Goal: Task Accomplishment & Management: Complete application form

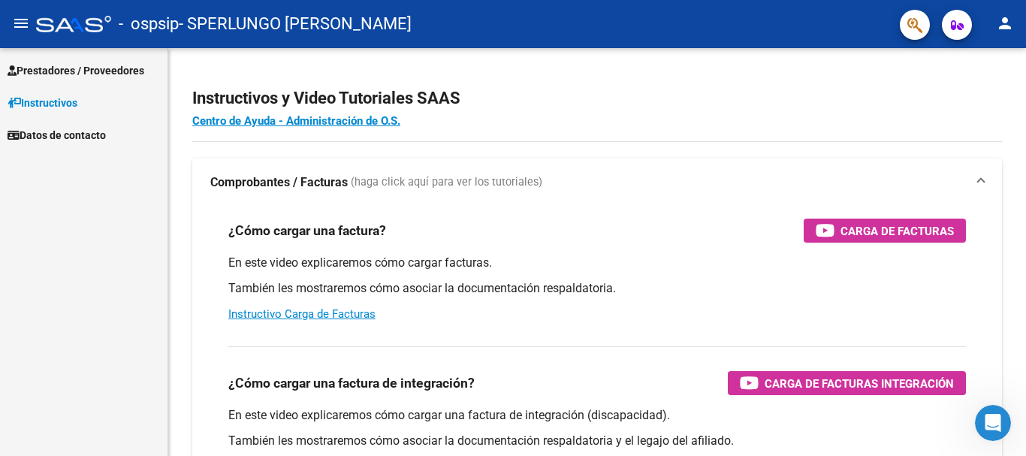
click at [102, 63] on span "Prestadores / Proveedores" at bounding box center [76, 70] width 137 height 17
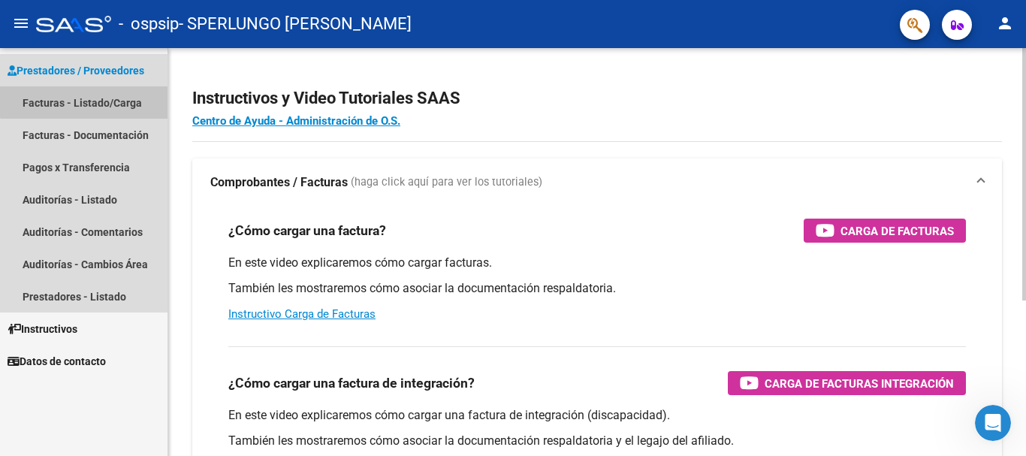
drag, startPoint x: 87, startPoint y: 98, endPoint x: 231, endPoint y: 150, distance: 153.4
click at [89, 98] on link "Facturas - Listado/Carga" at bounding box center [83, 102] width 167 height 32
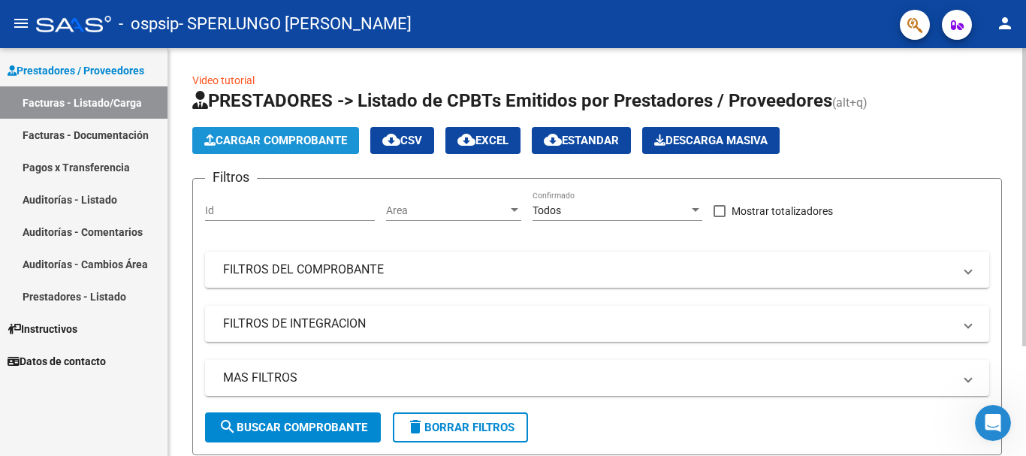
click at [282, 137] on span "Cargar Comprobante" at bounding box center [275, 141] width 143 height 14
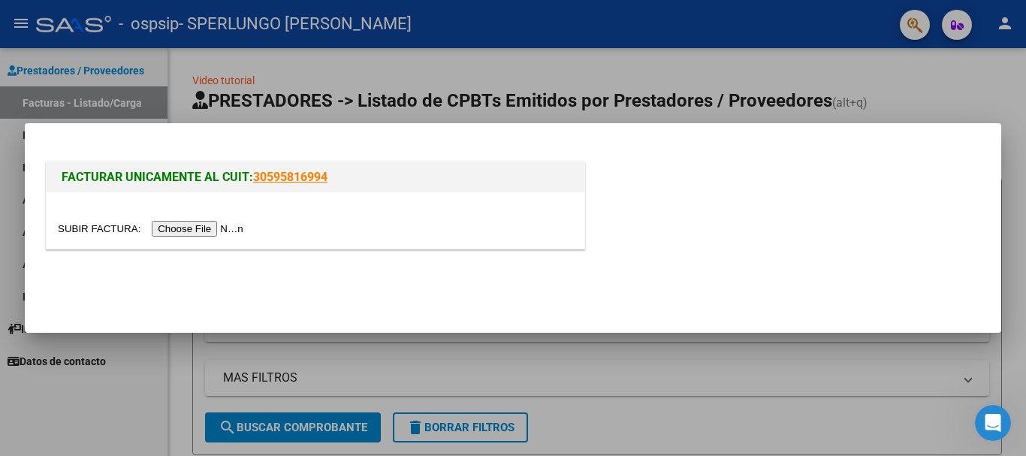
click at [235, 226] on input "file" at bounding box center [153, 229] width 190 height 16
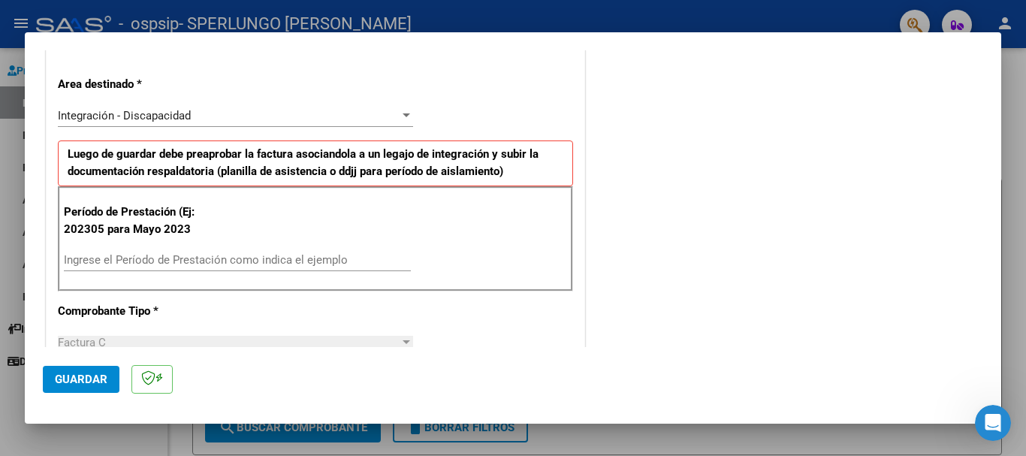
scroll to position [375, 0]
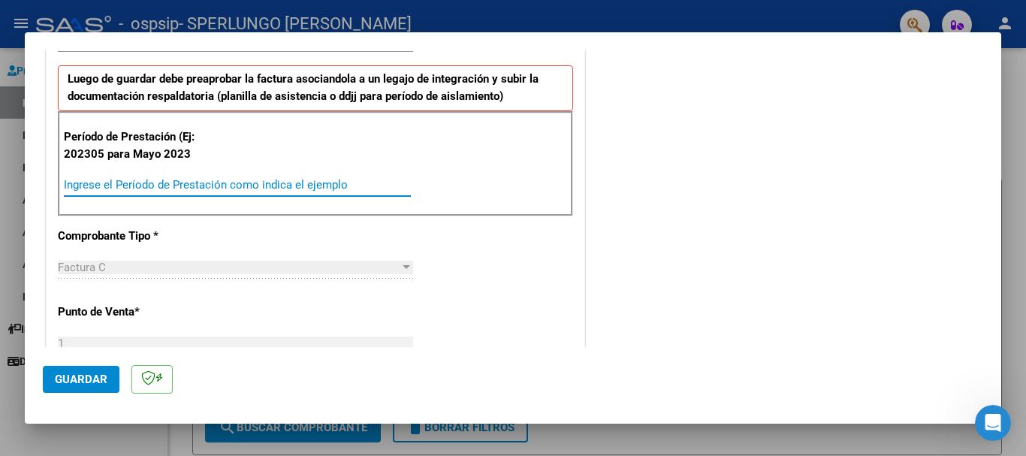
click at [158, 182] on input "Ingrese el Período de Prestación como indica el ejemplo" at bounding box center [237, 185] width 347 height 14
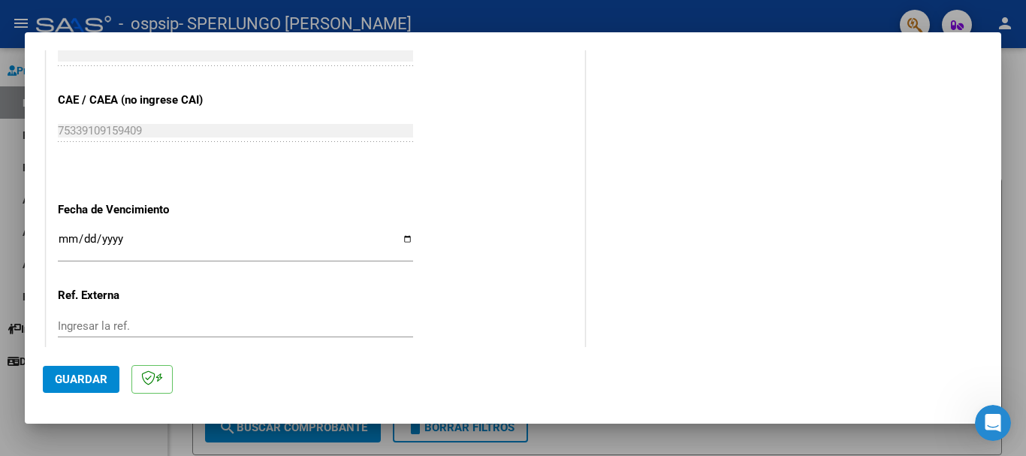
scroll to position [976, 0]
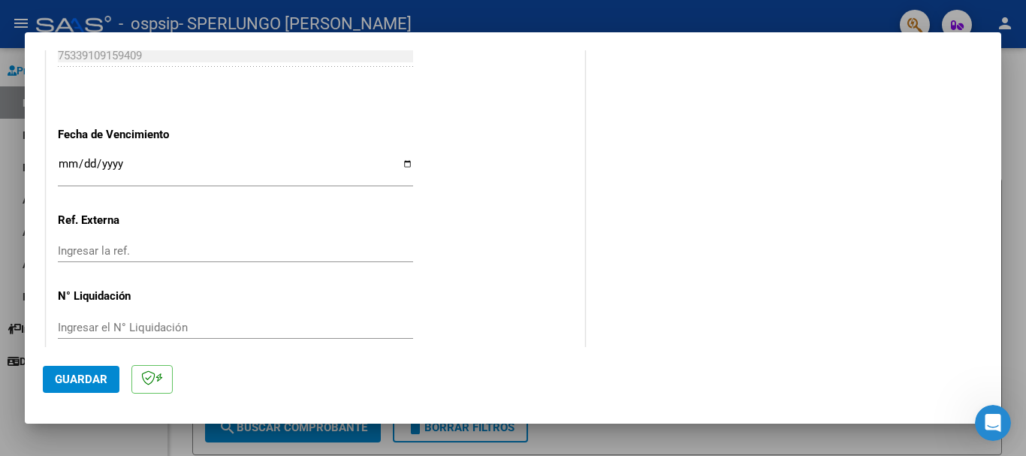
type input "202507"
drag, startPoint x: 401, startPoint y: 167, endPoint x: 342, endPoint y: 181, distance: 60.8
click at [400, 167] on input "Ingresar la fecha" at bounding box center [235, 170] width 355 height 24
type input "[DATE]"
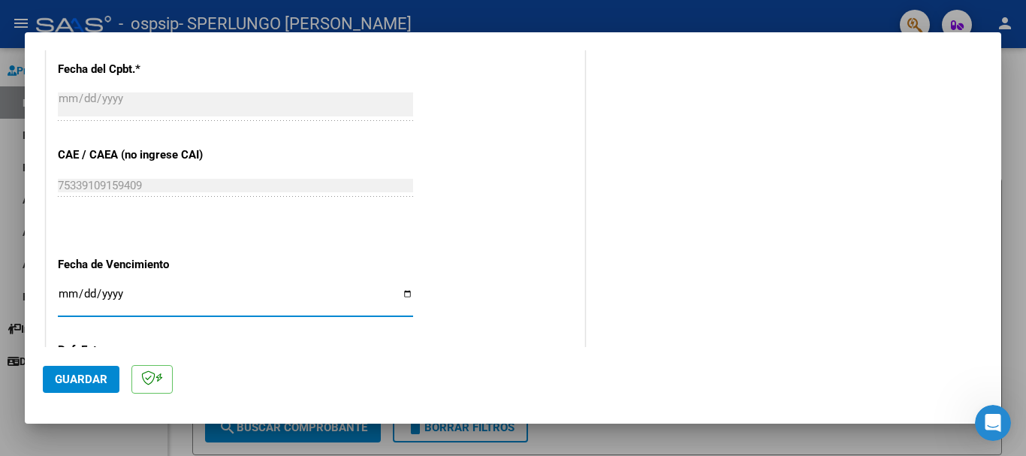
scroll to position [996, 0]
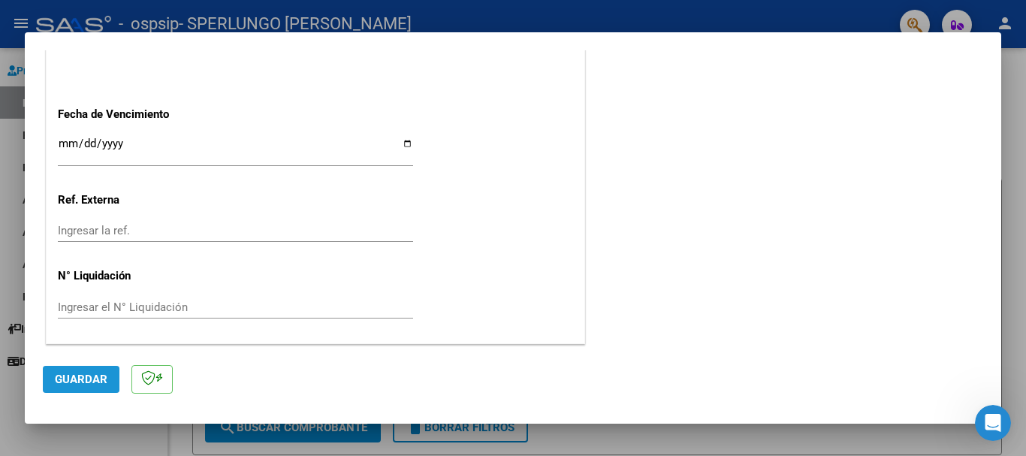
click at [87, 375] on span "Guardar" at bounding box center [81, 379] width 53 height 14
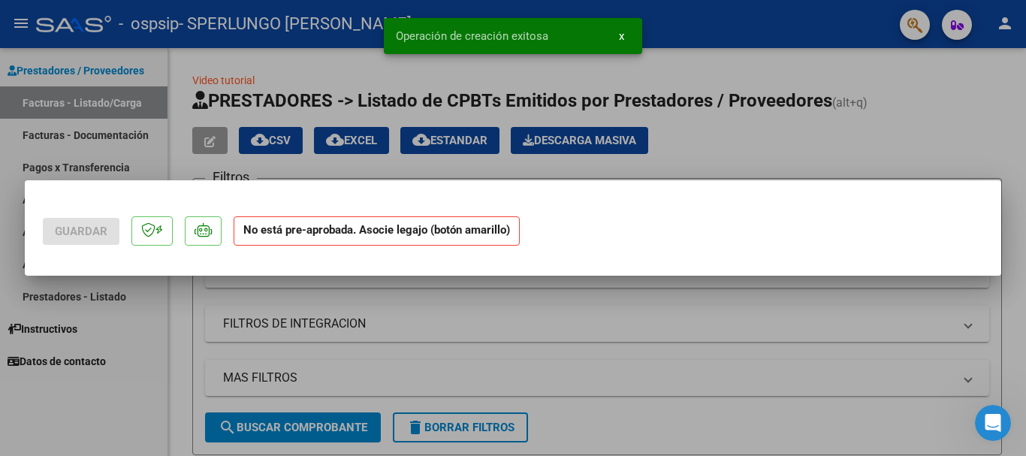
scroll to position [0, 0]
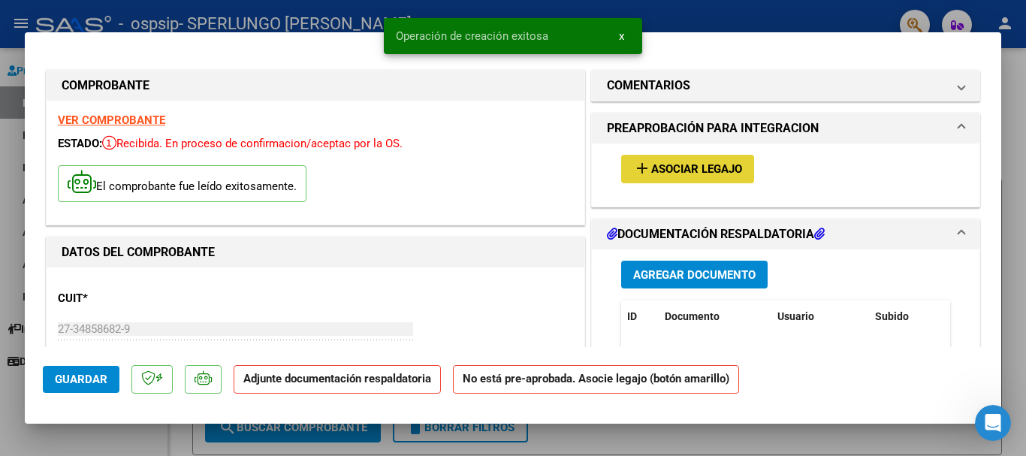
click at [677, 167] on span "Asociar Legajo" at bounding box center [696, 170] width 91 height 14
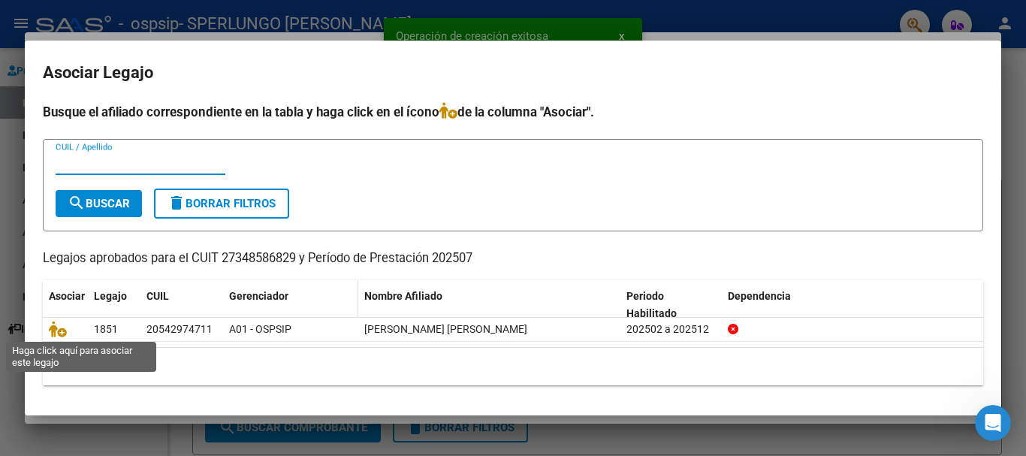
drag, startPoint x: 59, startPoint y: 331, endPoint x: 264, endPoint y: 306, distance: 206.5
click at [59, 331] on icon at bounding box center [58, 329] width 18 height 17
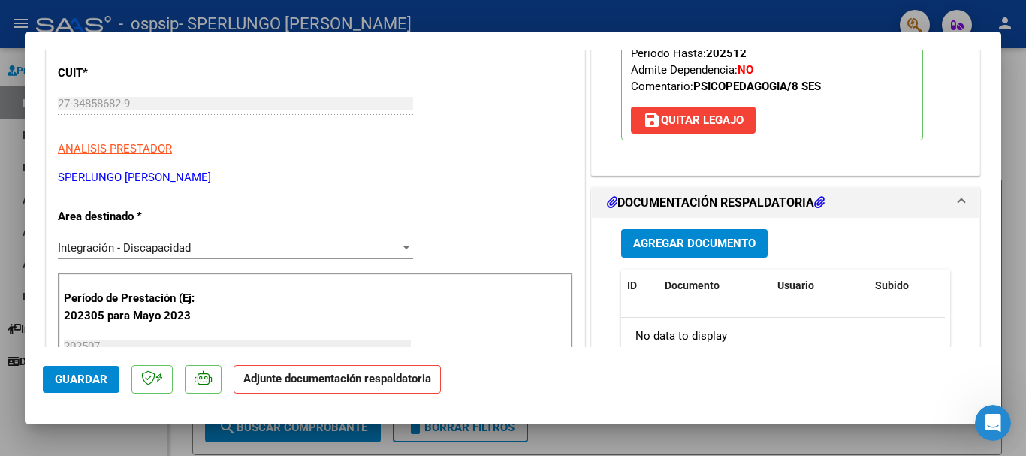
scroll to position [375, 0]
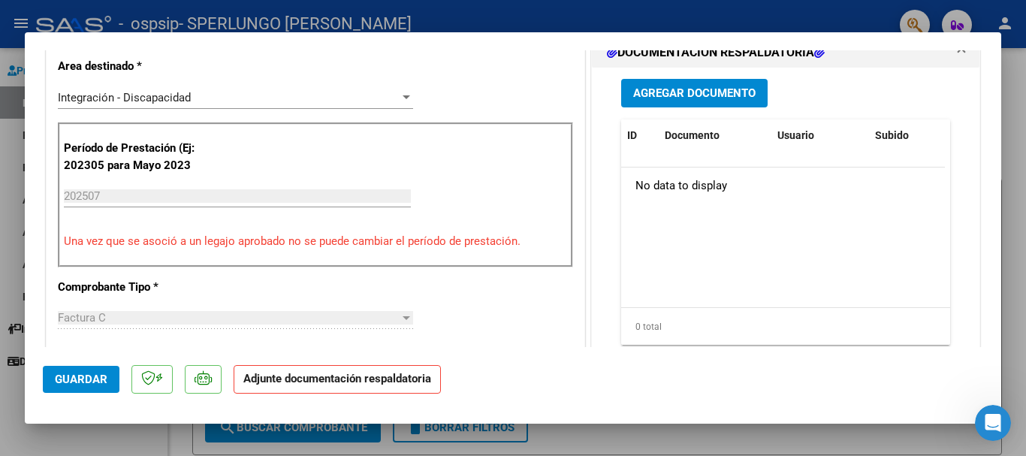
click at [682, 93] on span "Agregar Documento" at bounding box center [694, 94] width 122 height 14
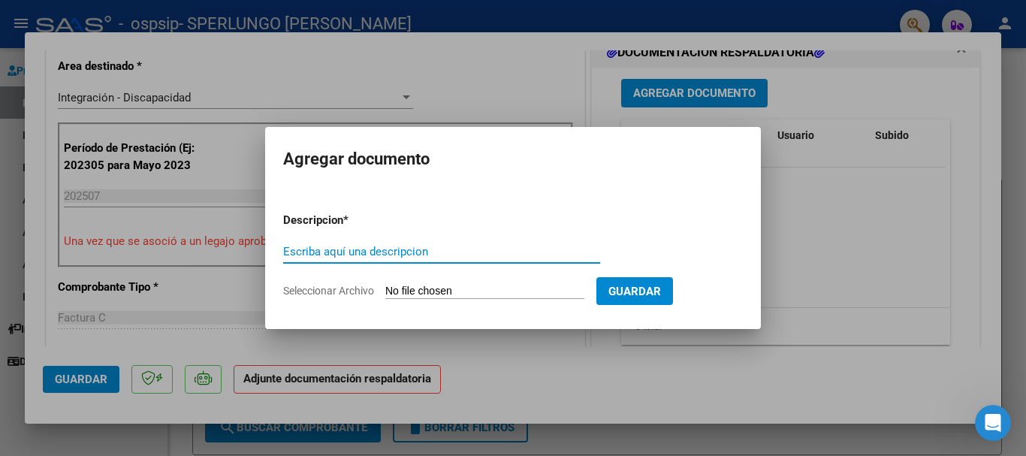
click at [310, 253] on input "Escriba aquí una descripcion" at bounding box center [441, 252] width 317 height 14
type input "ASISTENCIA"
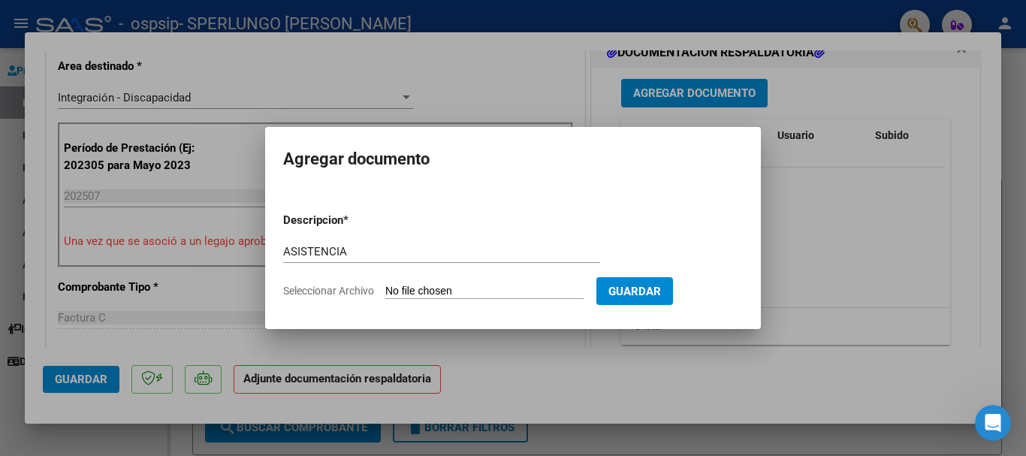
click at [369, 292] on span "Seleccionar Archivo" at bounding box center [328, 291] width 91 height 12
click at [385, 292] on input "Seleccionar Archivo" at bounding box center [484, 292] width 199 height 14
type input "C:\fakepath\ORELLANO - JULIO - PSP .pdf"
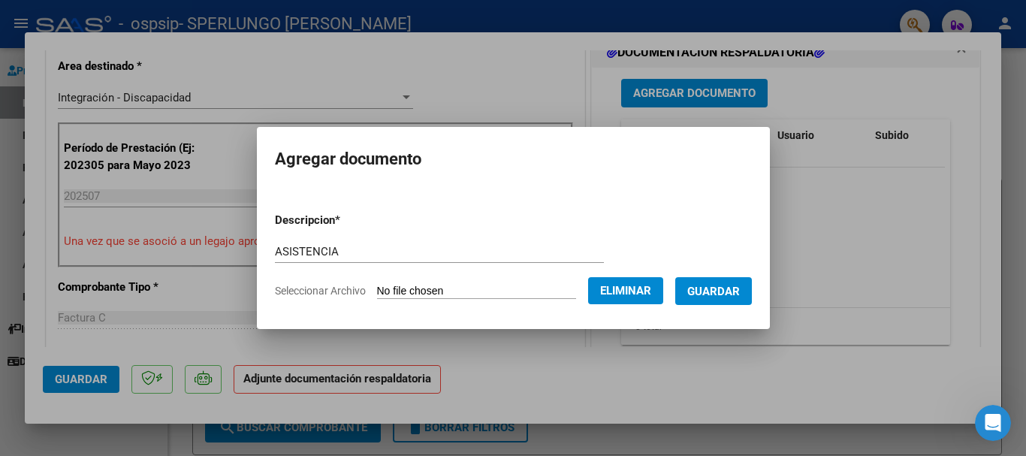
click at [735, 287] on span "Guardar" at bounding box center [713, 292] width 53 height 14
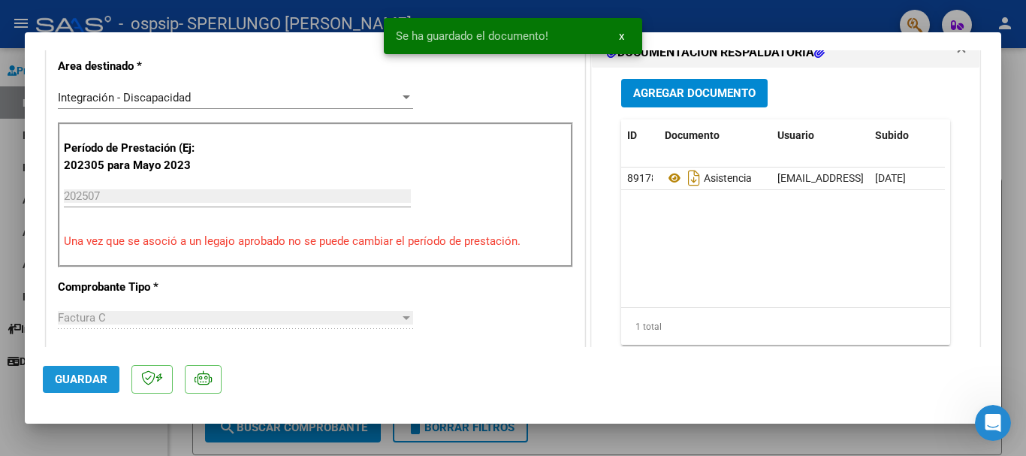
click at [77, 378] on span "Guardar" at bounding box center [81, 379] width 53 height 14
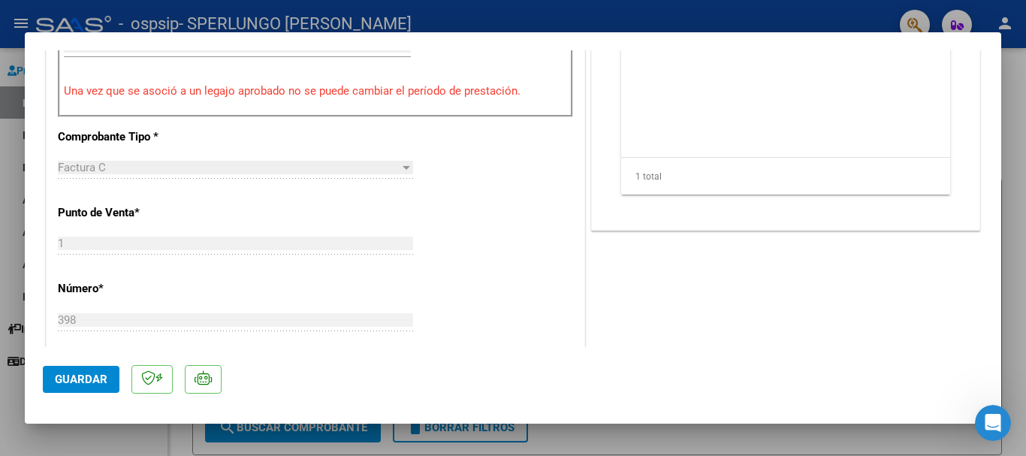
scroll to position [601, 0]
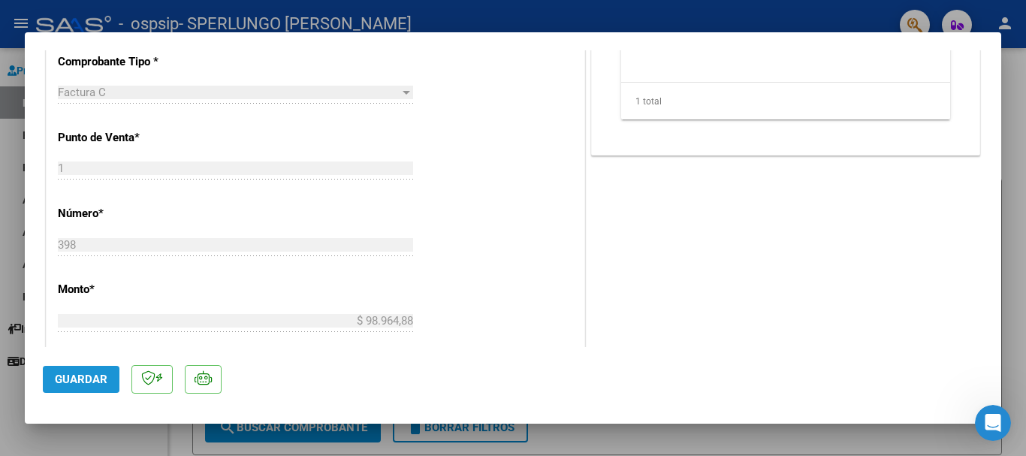
click at [89, 370] on button "Guardar" at bounding box center [81, 379] width 77 height 27
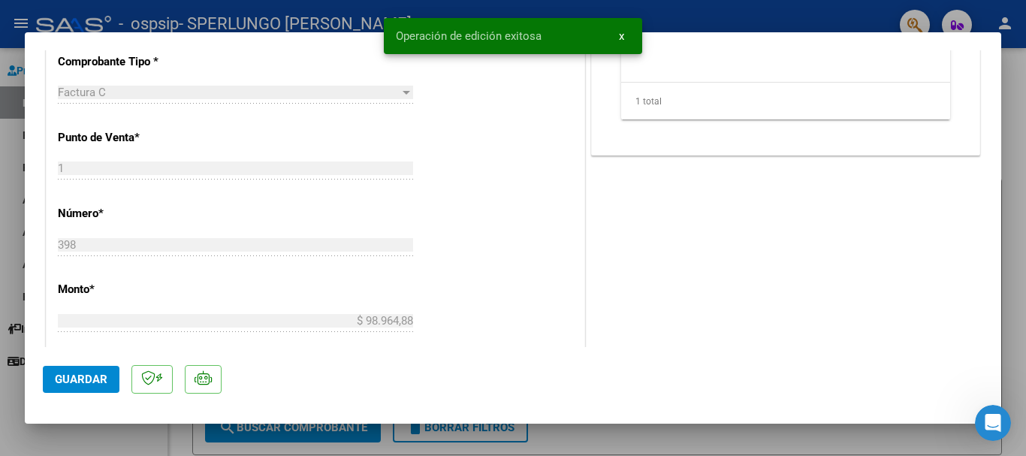
drag, startPoint x: 1007, startPoint y: 148, endPoint x: 989, endPoint y: 190, distance: 45.7
click at [1007, 148] on div at bounding box center [513, 228] width 1026 height 456
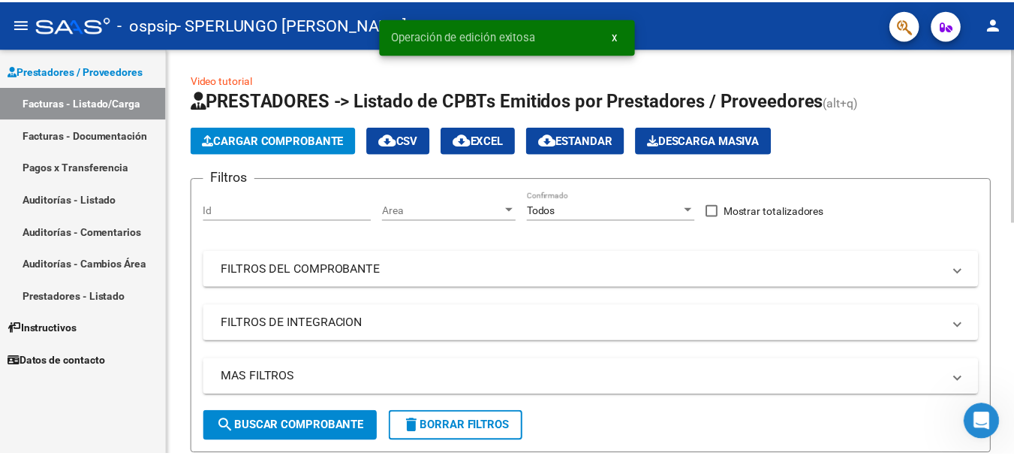
scroll to position [150, 0]
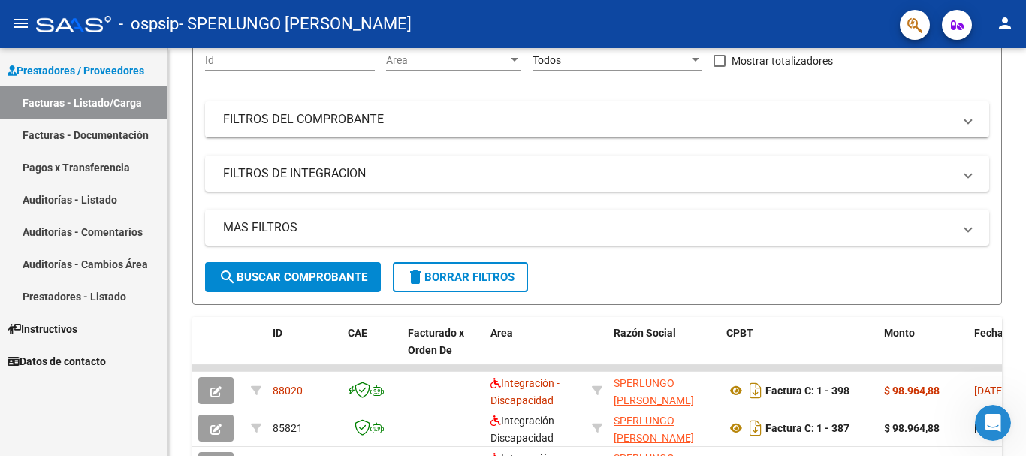
click at [1009, 23] on mat-icon "person" at bounding box center [1004, 23] width 18 height 18
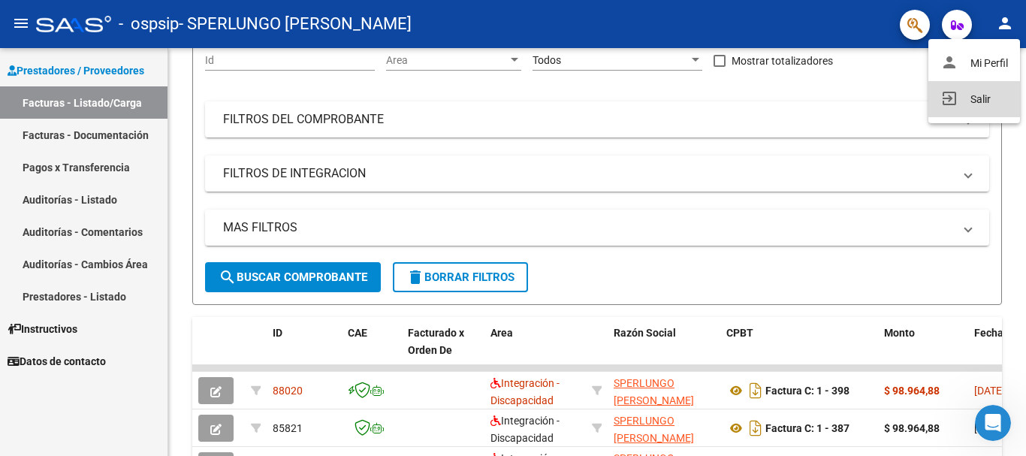
click at [965, 99] on button "exit_to_app Salir" at bounding box center [974, 99] width 92 height 36
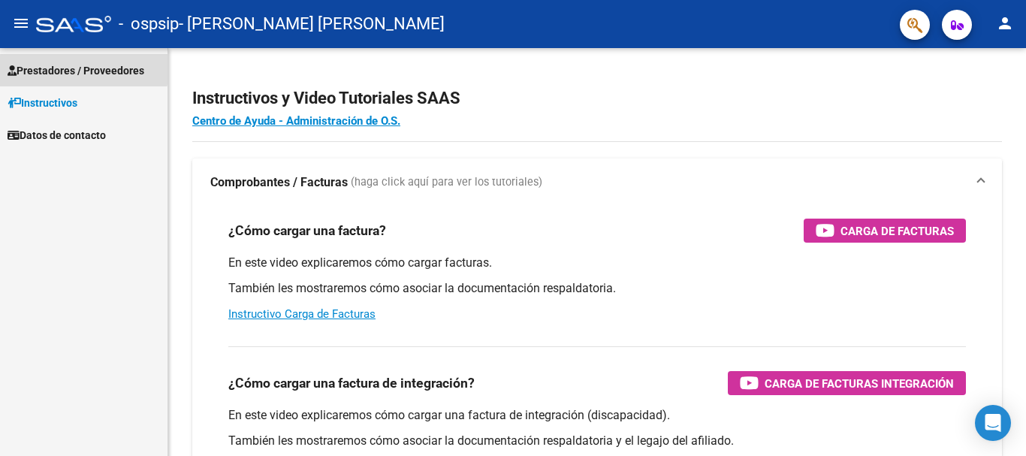
drag, startPoint x: 75, startPoint y: 65, endPoint x: 135, endPoint y: 153, distance: 107.0
click at [76, 65] on span "Prestadores / Proveedores" at bounding box center [76, 70] width 137 height 17
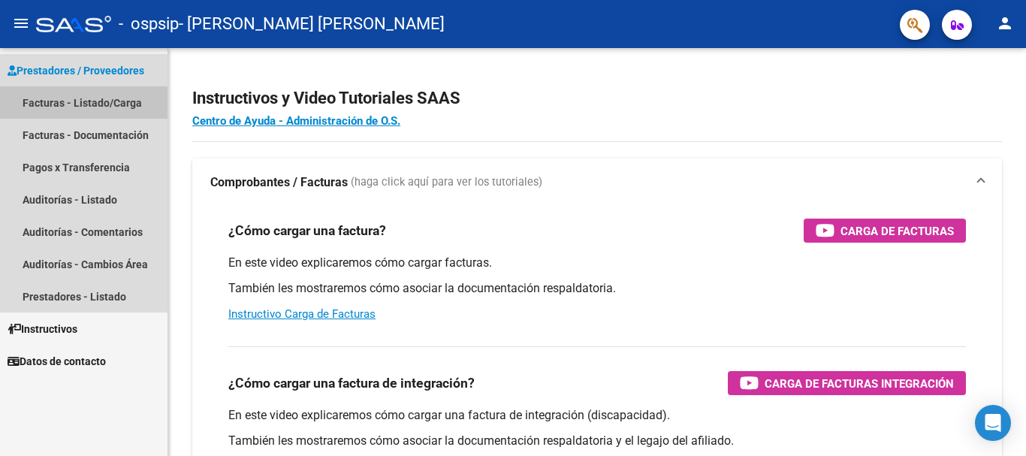
click at [107, 96] on link "Facturas - Listado/Carga" at bounding box center [83, 102] width 167 height 32
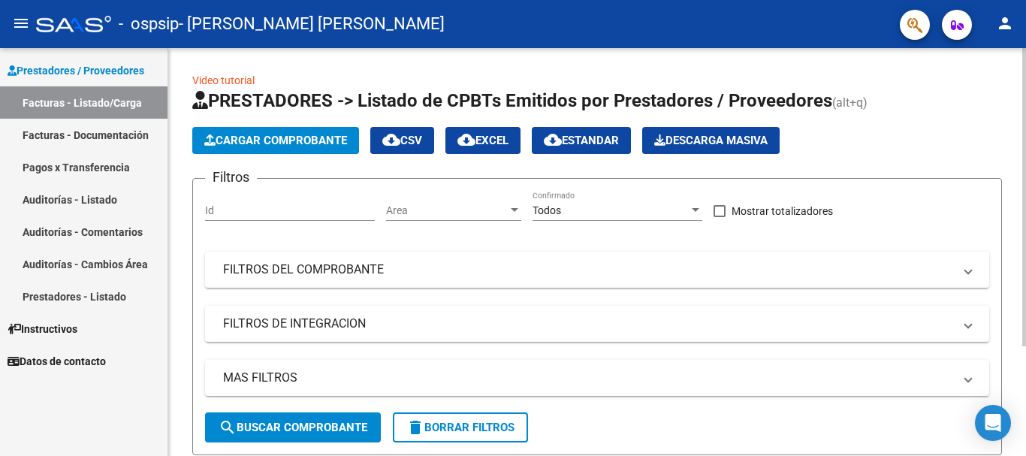
click at [288, 138] on span "Cargar Comprobante" at bounding box center [275, 141] width 143 height 14
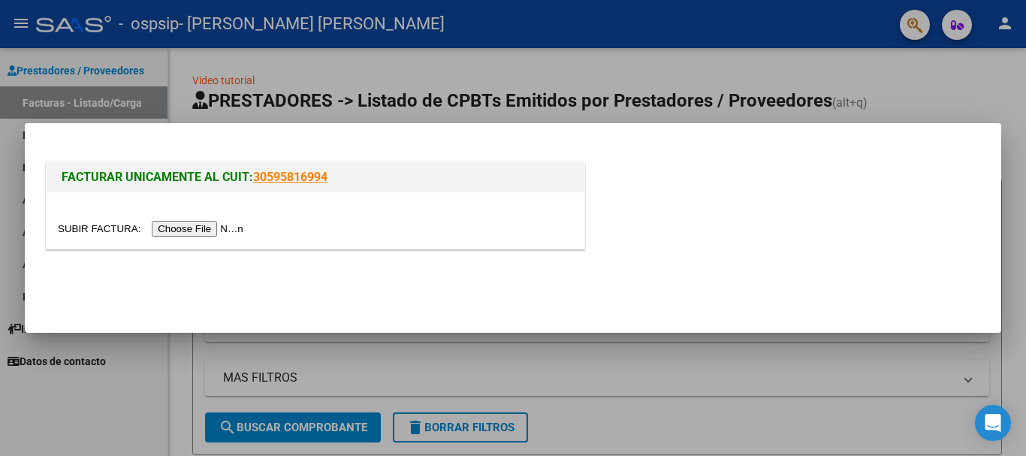
click at [224, 227] on input "file" at bounding box center [153, 229] width 190 height 16
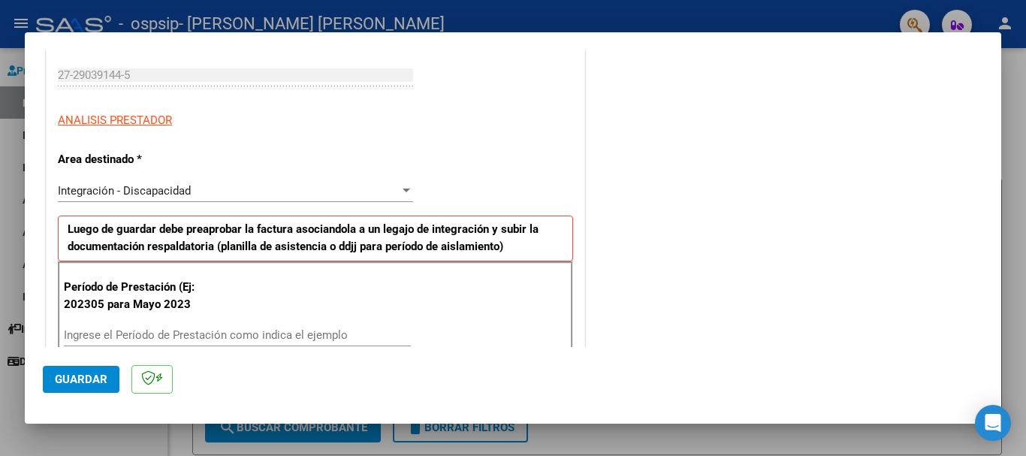
scroll to position [300, 0]
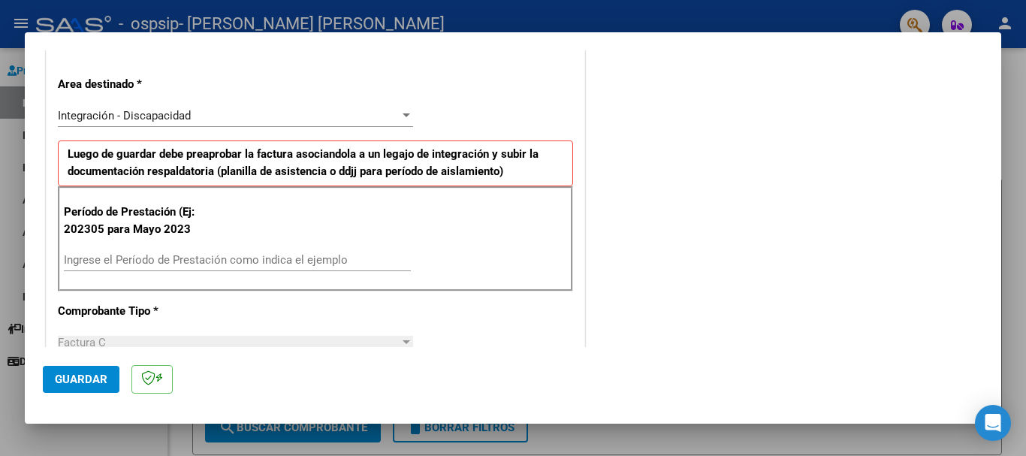
click at [131, 262] on input "Ingrese el Período de Prestación como indica el ejemplo" at bounding box center [237, 260] width 347 height 14
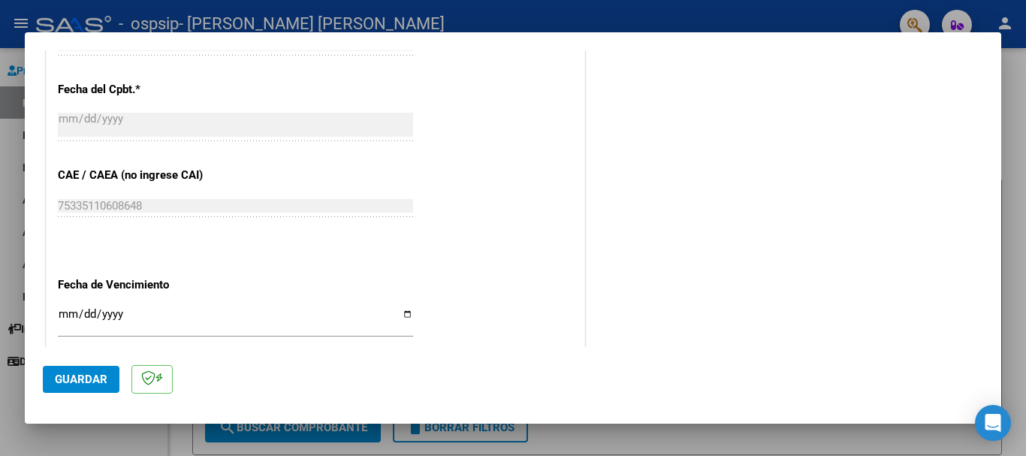
scroll to position [901, 0]
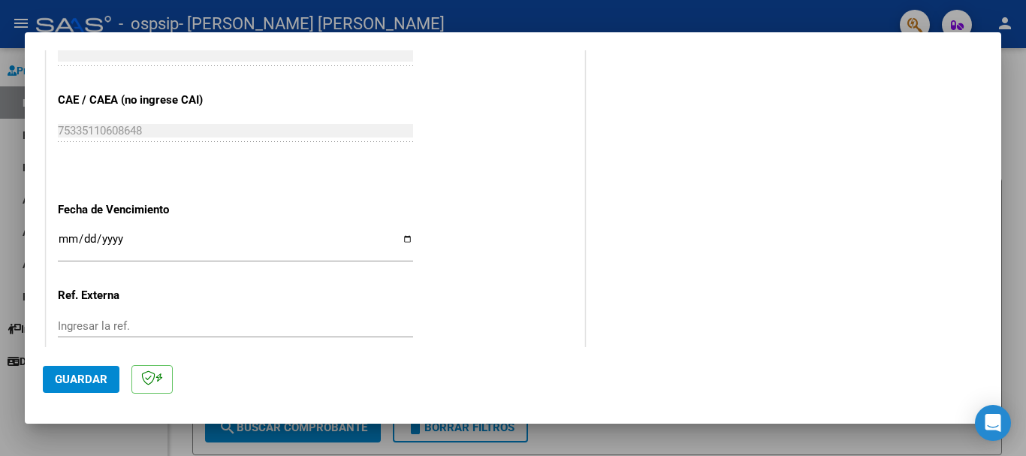
type input "202507"
click at [402, 236] on input "Ingresar la fecha" at bounding box center [235, 245] width 355 height 24
type input "2025-08-15"
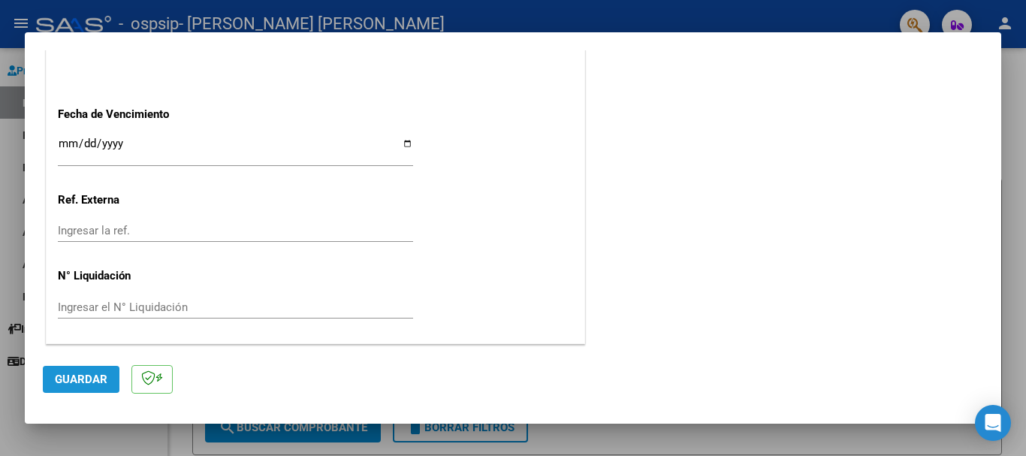
click at [88, 378] on span "Guardar" at bounding box center [81, 379] width 53 height 14
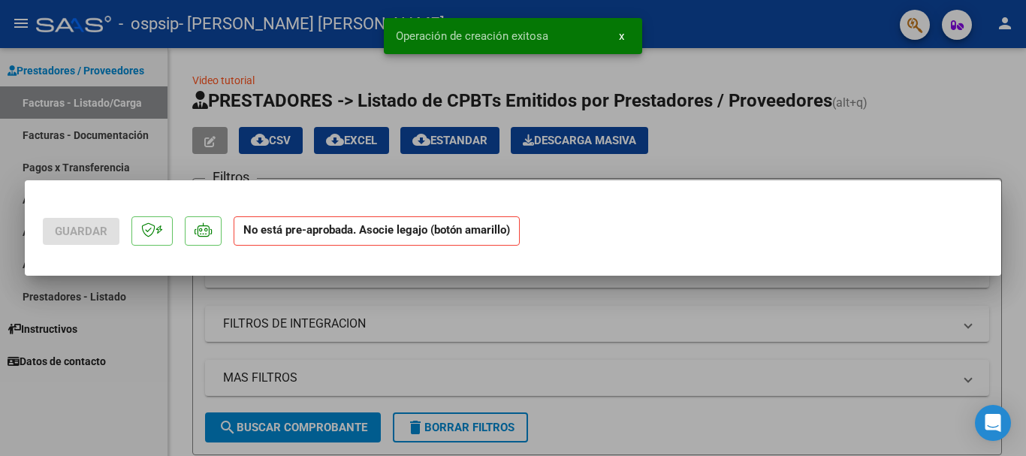
scroll to position [0, 0]
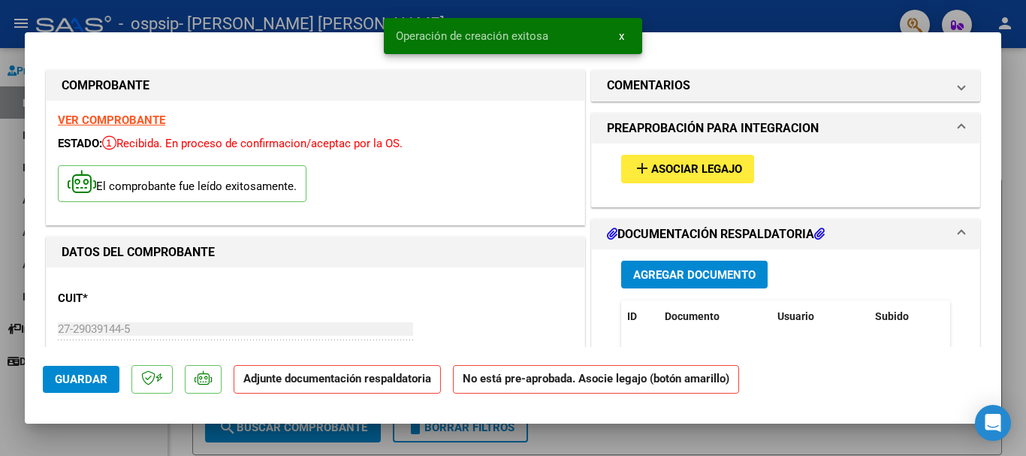
click at [661, 163] on span "Asociar Legajo" at bounding box center [696, 170] width 91 height 14
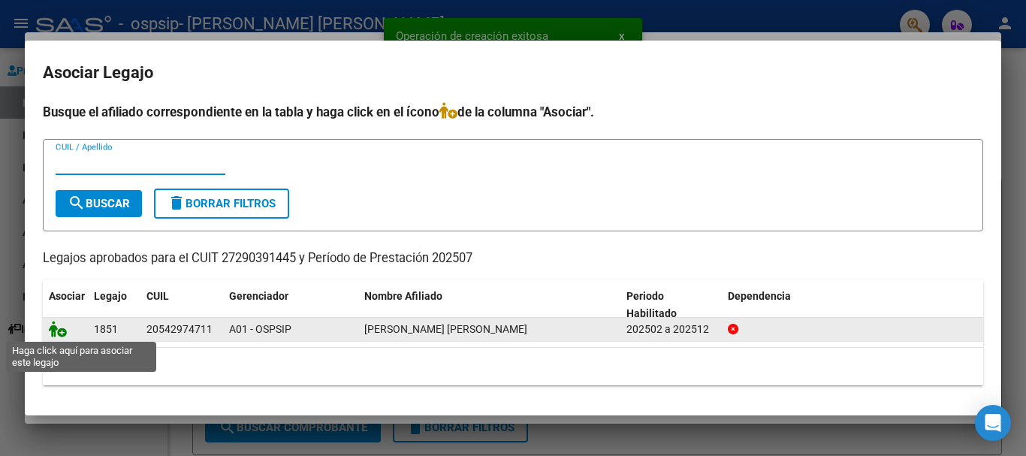
click at [54, 333] on icon at bounding box center [58, 329] width 18 height 17
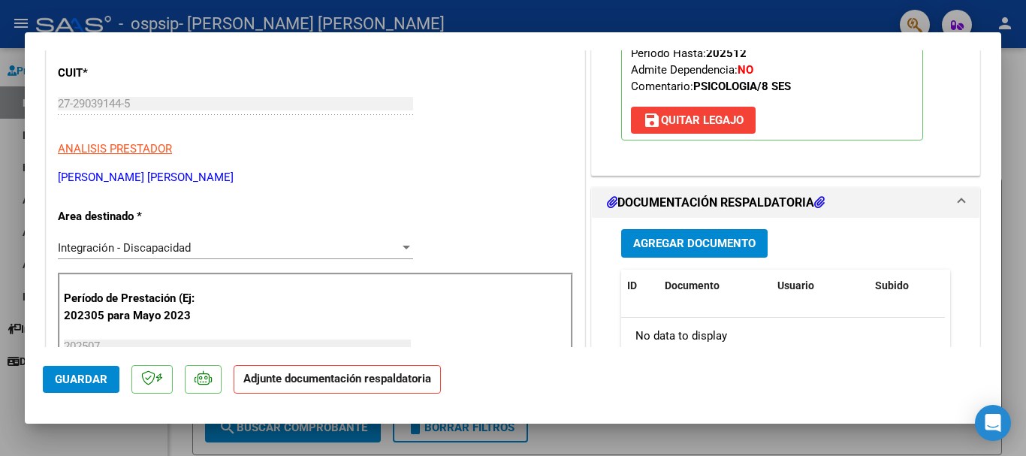
scroll to position [375, 0]
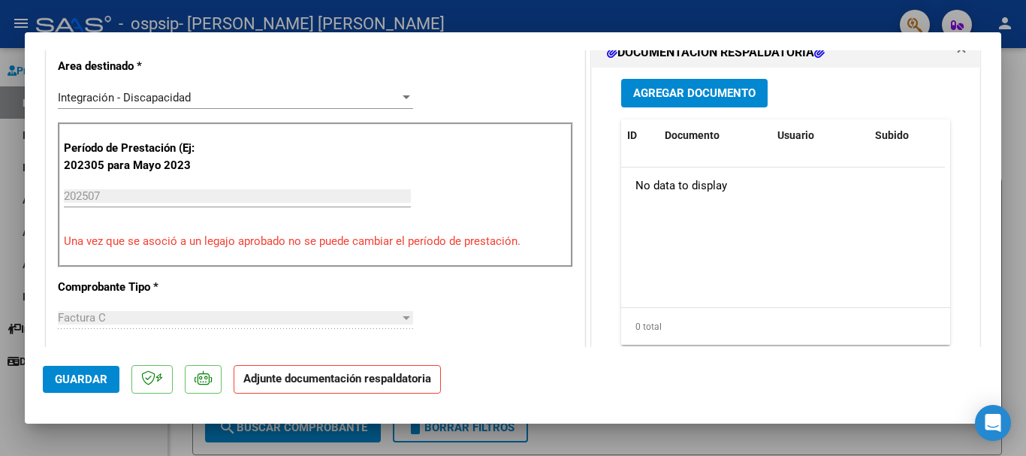
click at [696, 89] on span "Agregar Documento" at bounding box center [694, 94] width 122 height 14
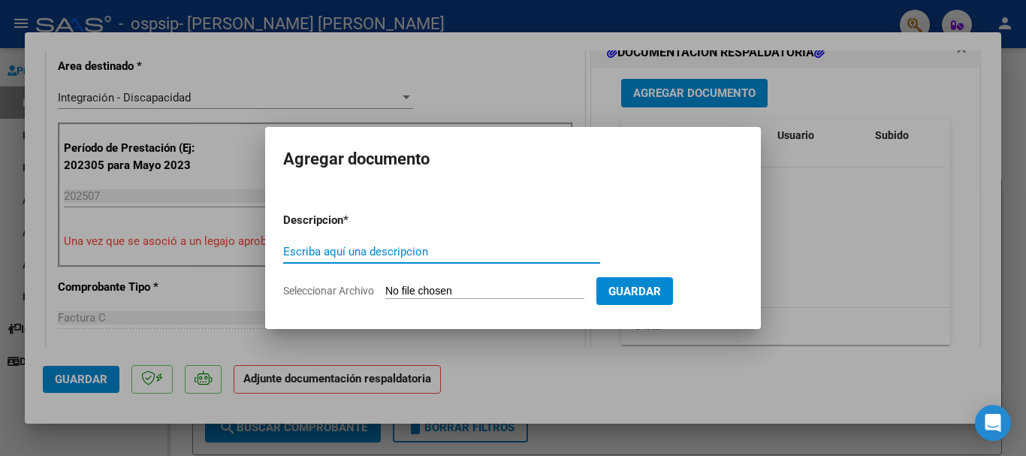
click at [353, 254] on input "Escriba aquí una descripcion" at bounding box center [441, 252] width 317 height 14
type input "ASISTENCIA"
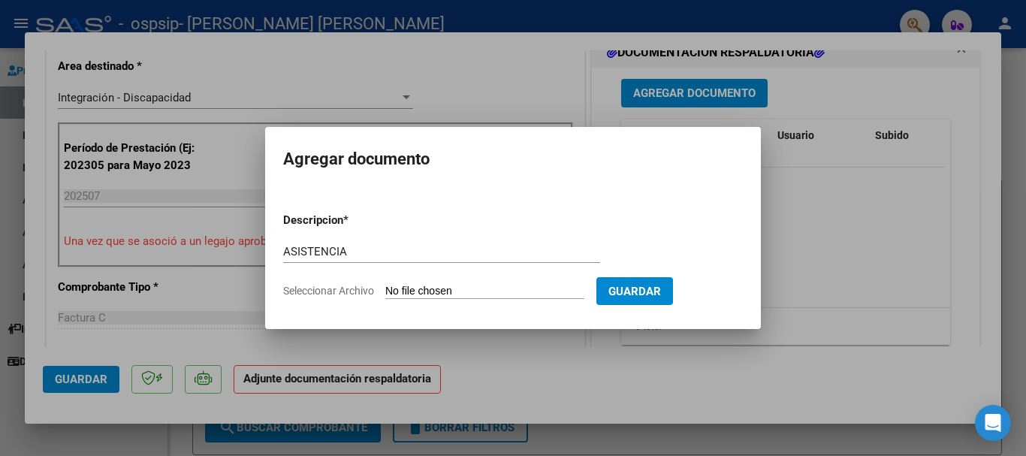
click at [370, 292] on span "Seleccionar Archivo" at bounding box center [328, 291] width 91 height 12
click at [385, 292] on input "Seleccionar Archivo" at bounding box center [484, 292] width 199 height 14
type input "C:\fakepath\ORELLANO - JULIO - PSI.pdf"
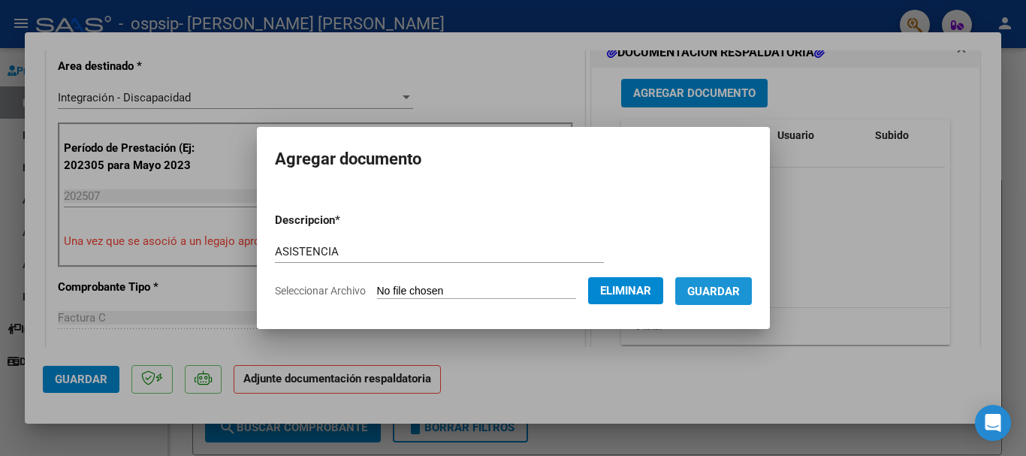
click at [739, 288] on span "Guardar" at bounding box center [713, 292] width 53 height 14
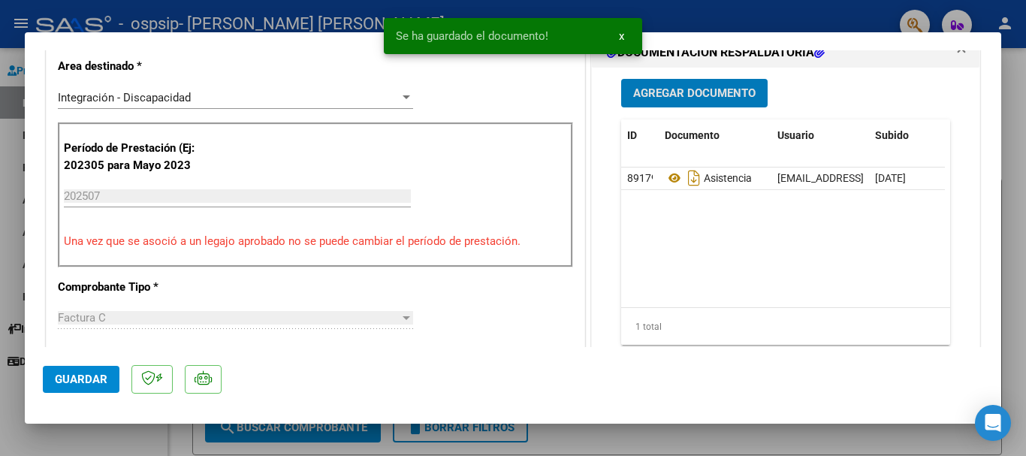
click at [83, 374] on span "Guardar" at bounding box center [81, 379] width 53 height 14
drag, startPoint x: 1013, startPoint y: 122, endPoint x: 975, endPoint y: 177, distance: 66.9
click at [1012, 122] on div at bounding box center [513, 228] width 1026 height 456
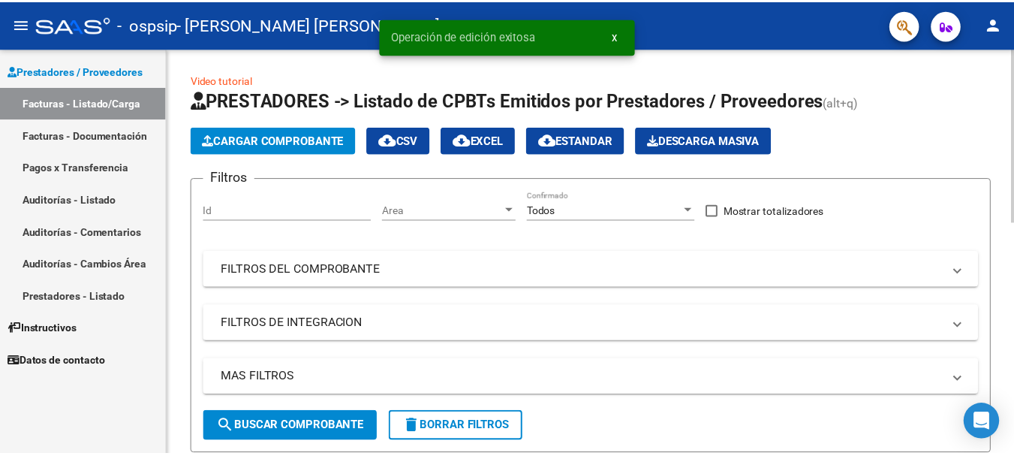
scroll to position [225, 0]
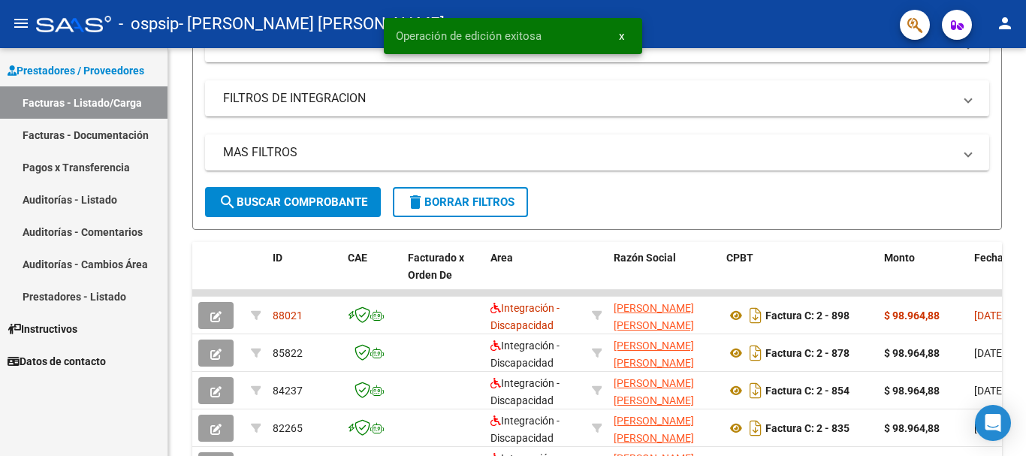
click at [1004, 20] on mat-icon "person" at bounding box center [1004, 23] width 18 height 18
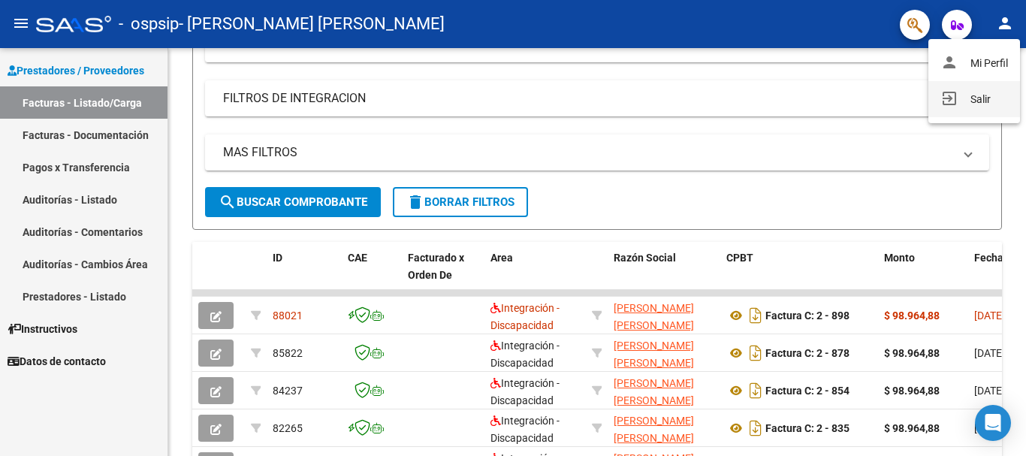
click at [967, 97] on button "exit_to_app Salir" at bounding box center [974, 99] width 92 height 36
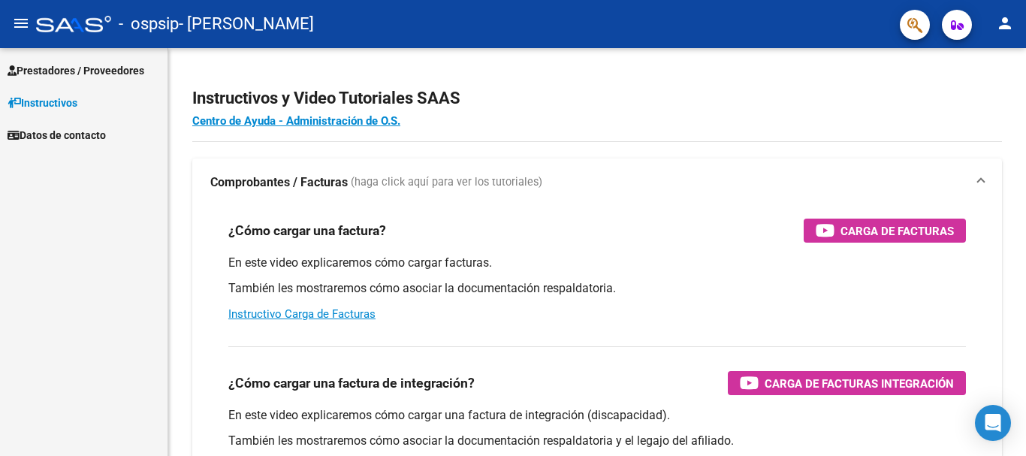
click at [78, 67] on span "Prestadores / Proveedores" at bounding box center [76, 70] width 137 height 17
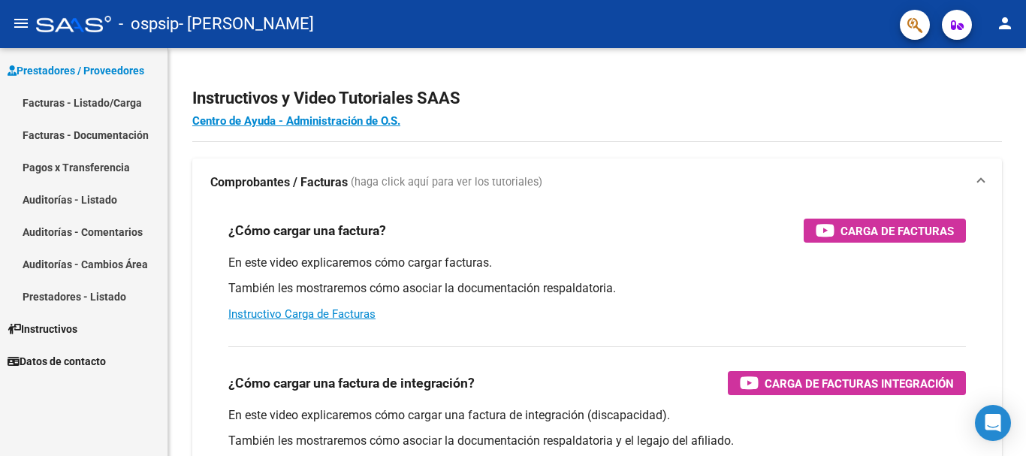
click at [108, 98] on link "Facturas - Listado/Carga" at bounding box center [83, 102] width 167 height 32
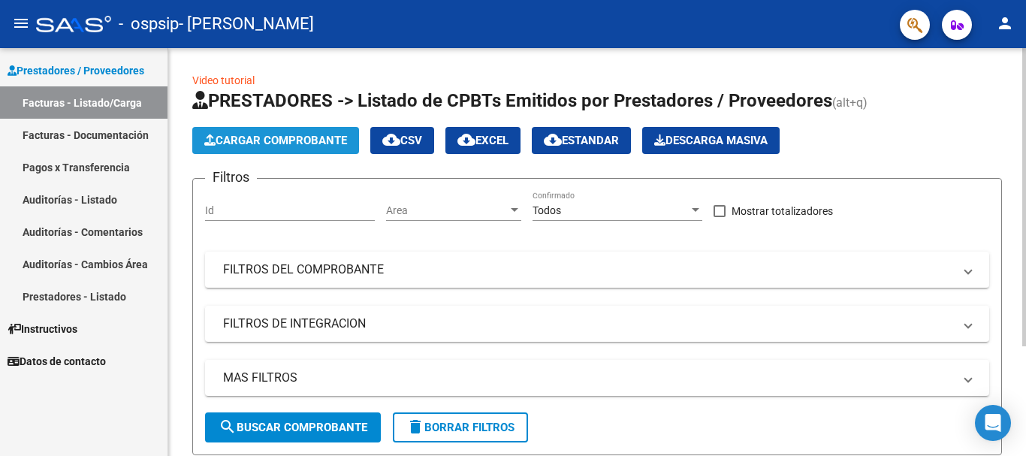
click at [284, 136] on span "Cargar Comprobante" at bounding box center [275, 141] width 143 height 14
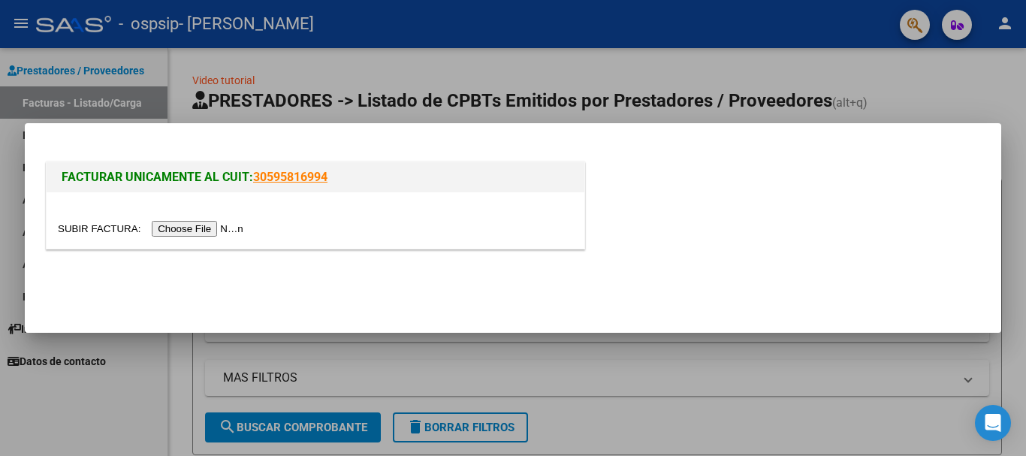
click at [235, 227] on input "file" at bounding box center [153, 229] width 190 height 16
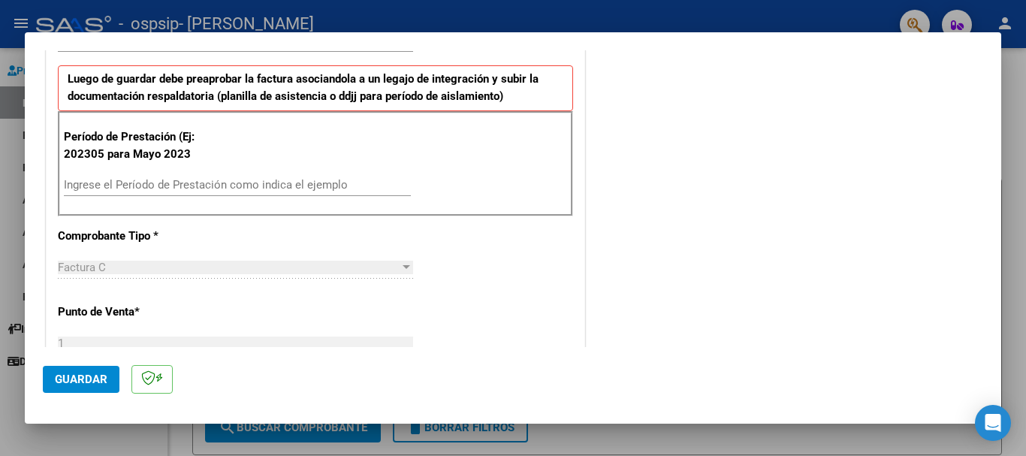
scroll to position [450, 0]
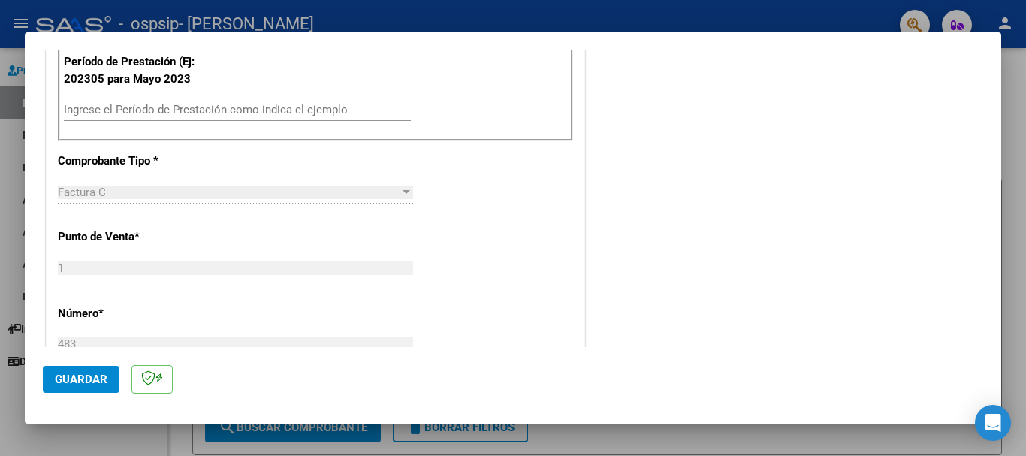
click at [155, 107] on input "Ingrese el Período de Prestación como indica el ejemplo" at bounding box center [237, 110] width 347 height 14
type input "202507"
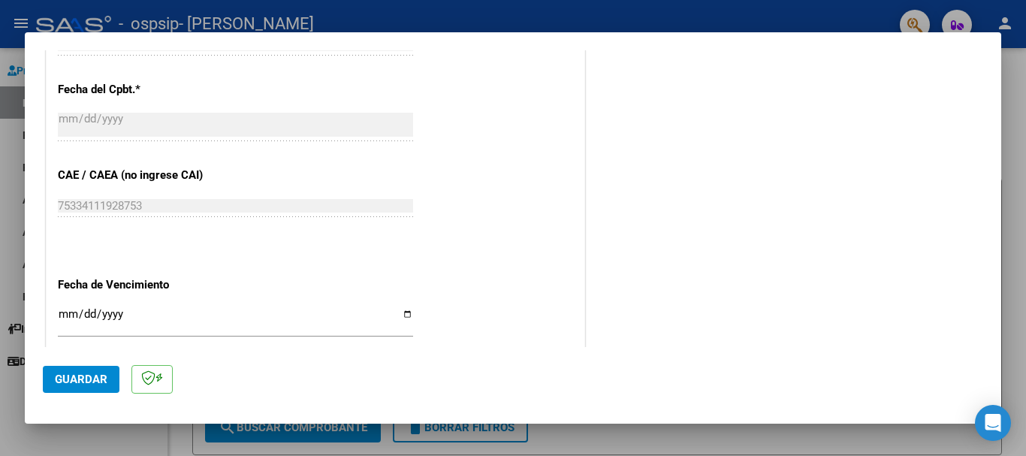
scroll to position [976, 0]
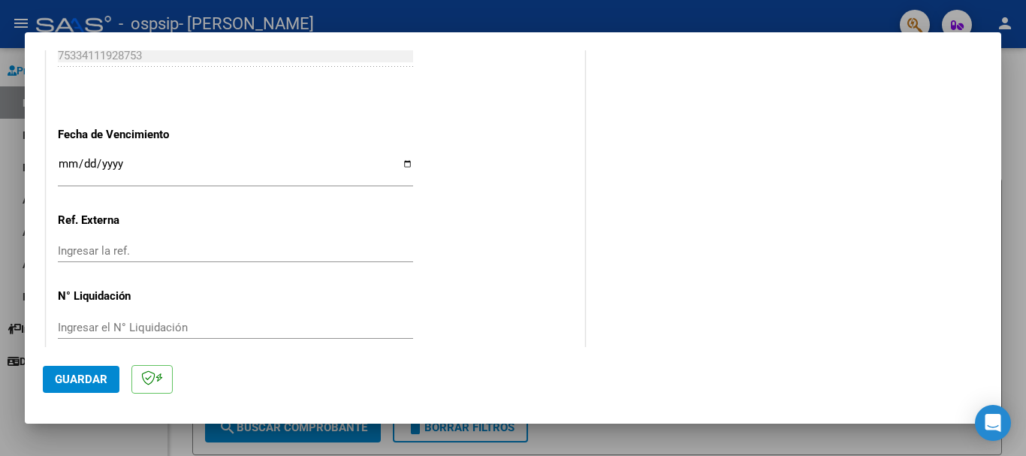
drag, startPoint x: 402, startPoint y: 167, endPoint x: 326, endPoint y: 194, distance: 81.5
click at [400, 165] on input "Ingresar la fecha" at bounding box center [235, 170] width 355 height 24
type input "2025-08-15"
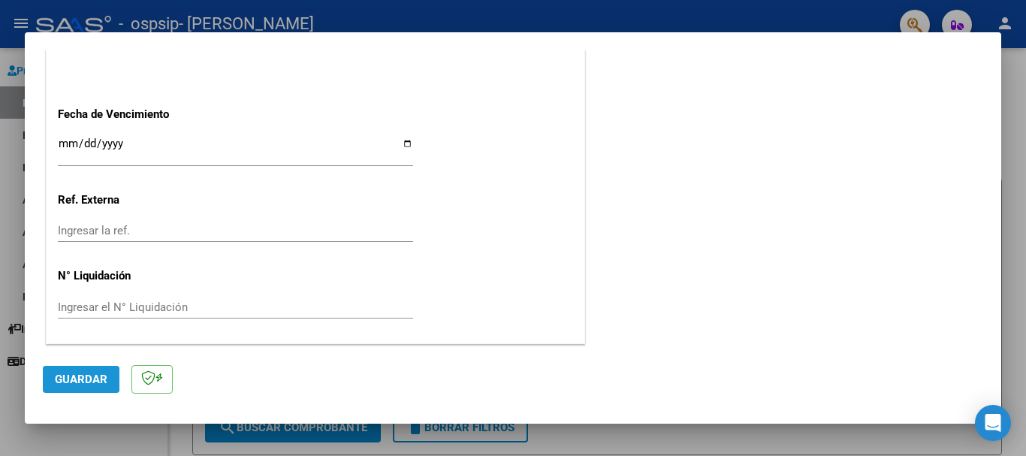
click at [94, 374] on span "Guardar" at bounding box center [81, 379] width 53 height 14
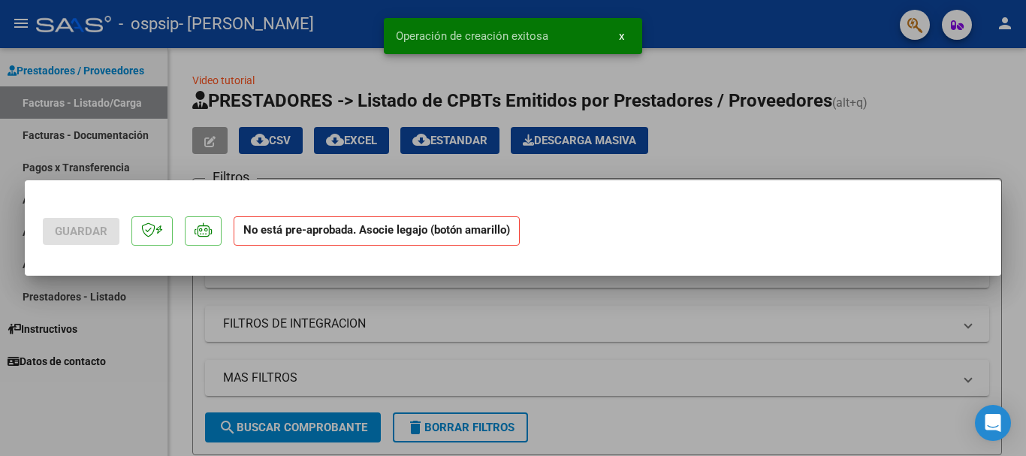
scroll to position [0, 0]
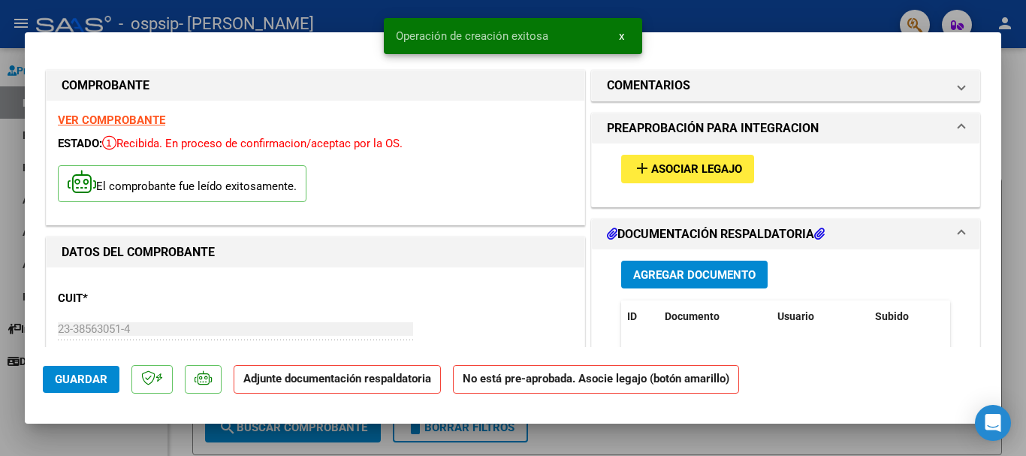
click at [681, 166] on span "Asociar Legajo" at bounding box center [696, 170] width 91 height 14
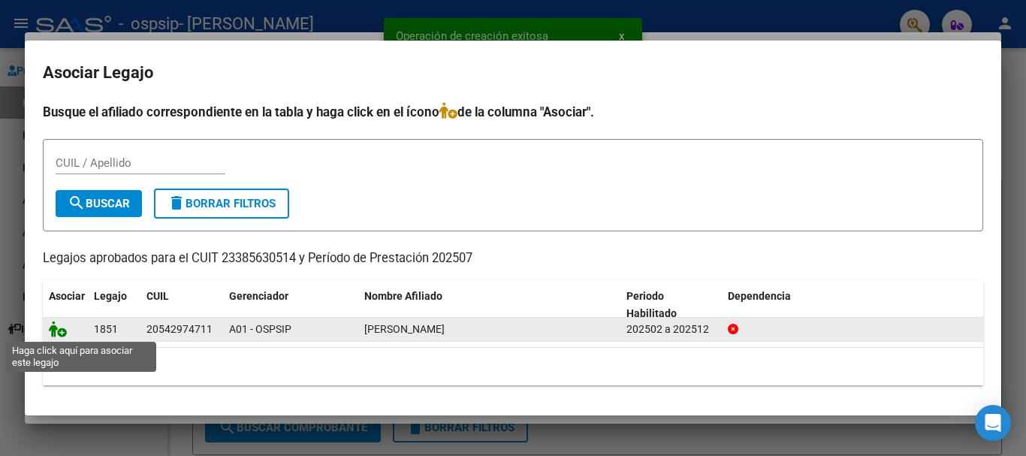
click at [64, 327] on icon at bounding box center [58, 329] width 18 height 17
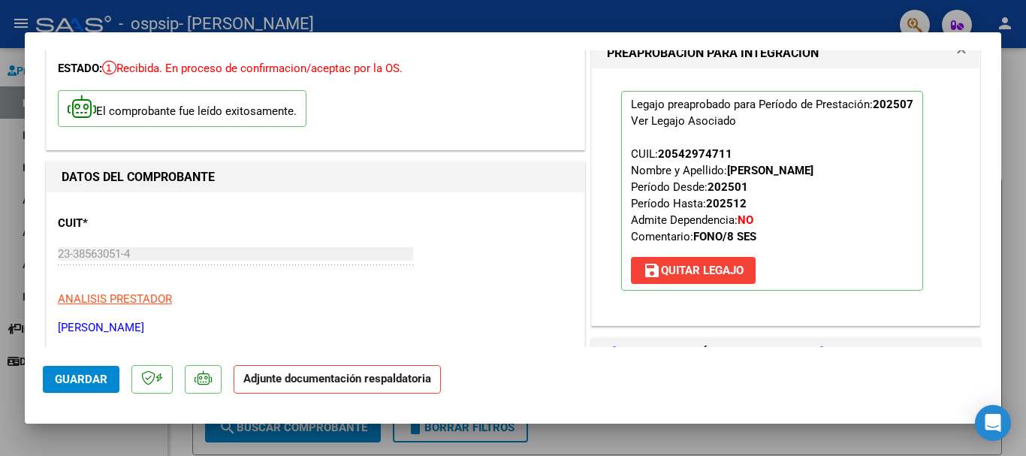
scroll to position [225, 0]
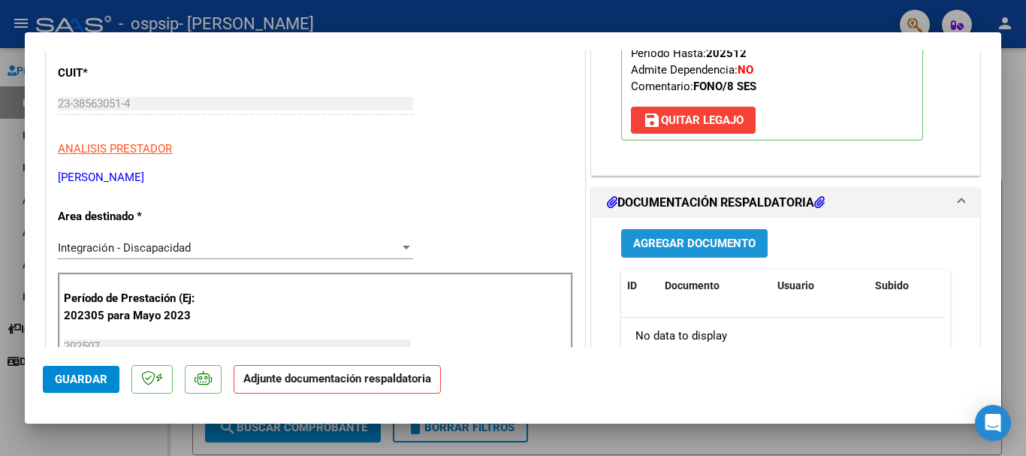
click at [690, 243] on span "Agregar Documento" at bounding box center [694, 244] width 122 height 14
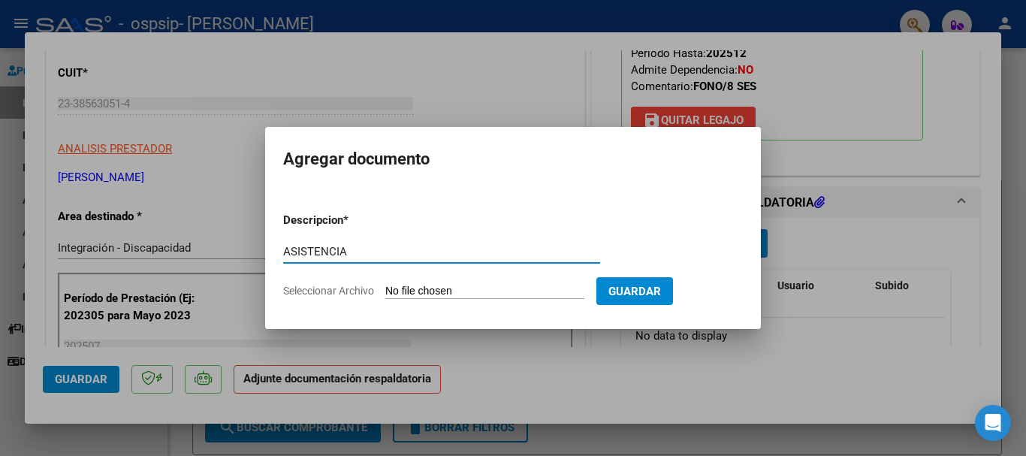
type input "ASISTENCIA"
click at [351, 288] on span "Seleccionar Archivo" at bounding box center [328, 291] width 91 height 12
click at [385, 288] on input "Seleccionar Archivo" at bounding box center [484, 292] width 199 height 14
type input "C:\fakepath\ORELLANO - JULIO- FONO .pdf"
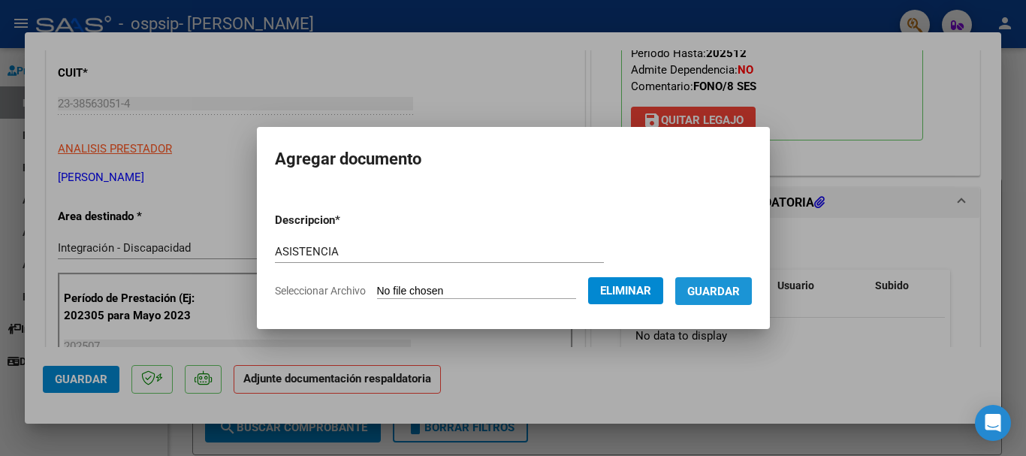
click at [736, 285] on span "Guardar" at bounding box center [713, 292] width 53 height 14
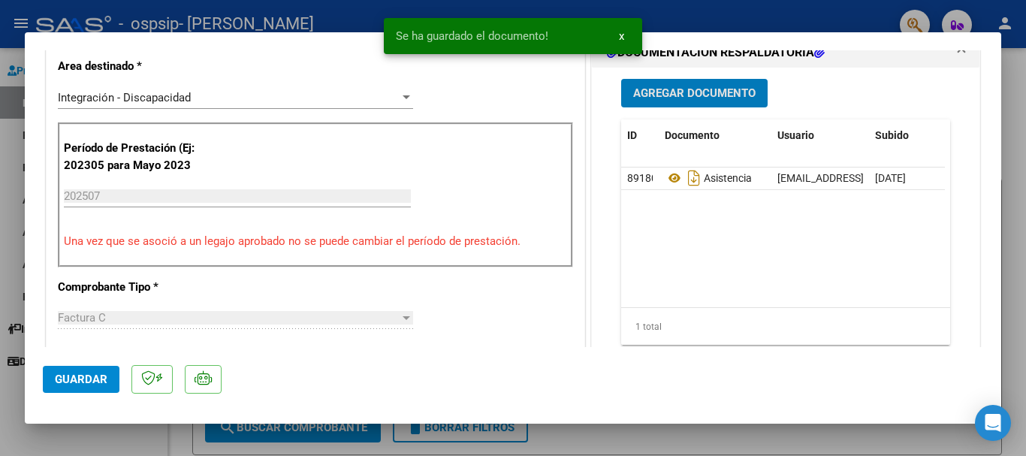
scroll to position [450, 0]
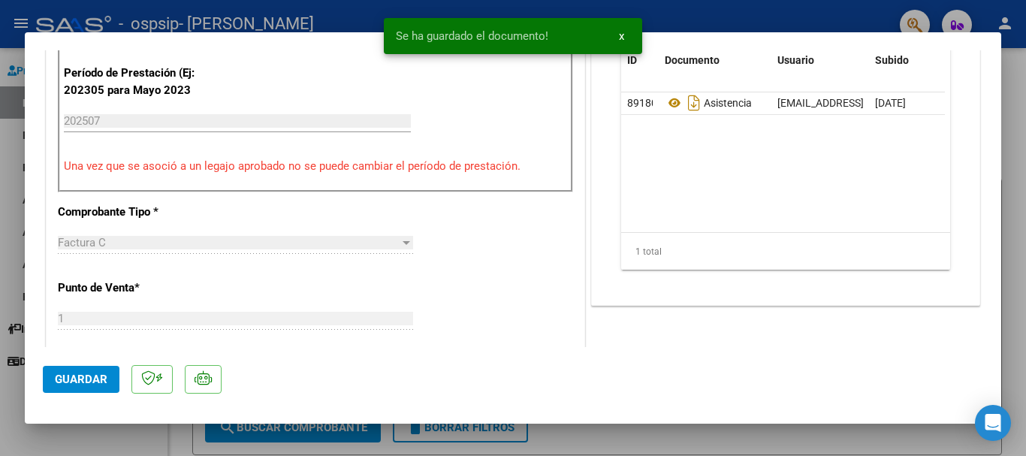
click at [92, 379] on span "Guardar" at bounding box center [81, 379] width 53 height 14
drag, startPoint x: 1015, startPoint y: 176, endPoint x: 993, endPoint y: 197, distance: 29.7
click at [1013, 176] on div at bounding box center [513, 228] width 1026 height 456
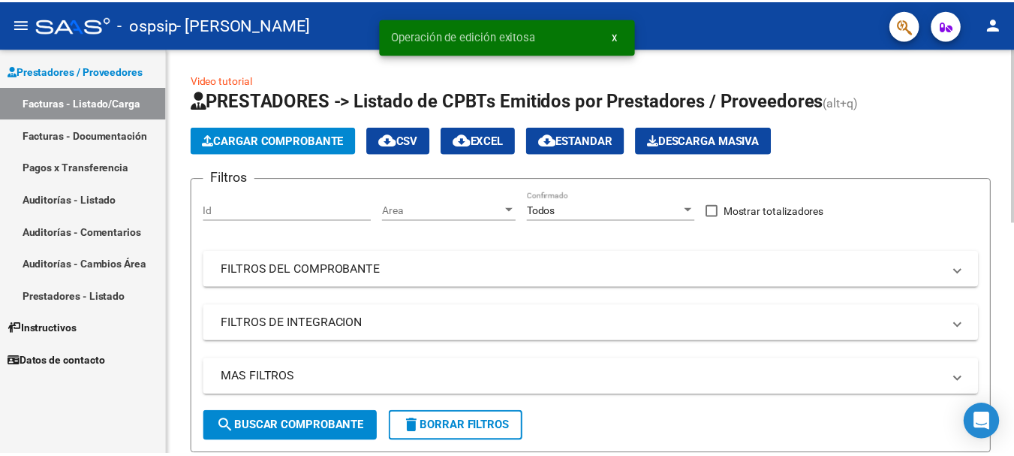
scroll to position [150, 0]
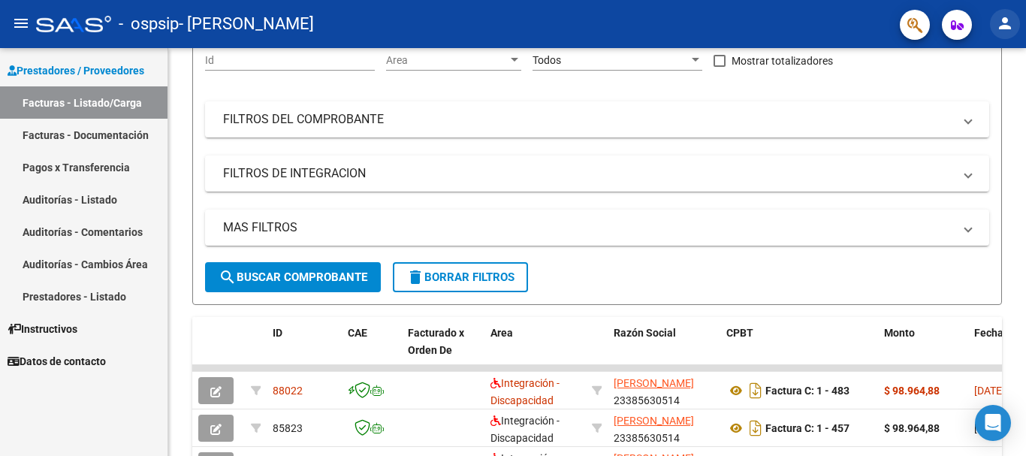
click at [1003, 26] on mat-icon "person" at bounding box center [1004, 23] width 18 height 18
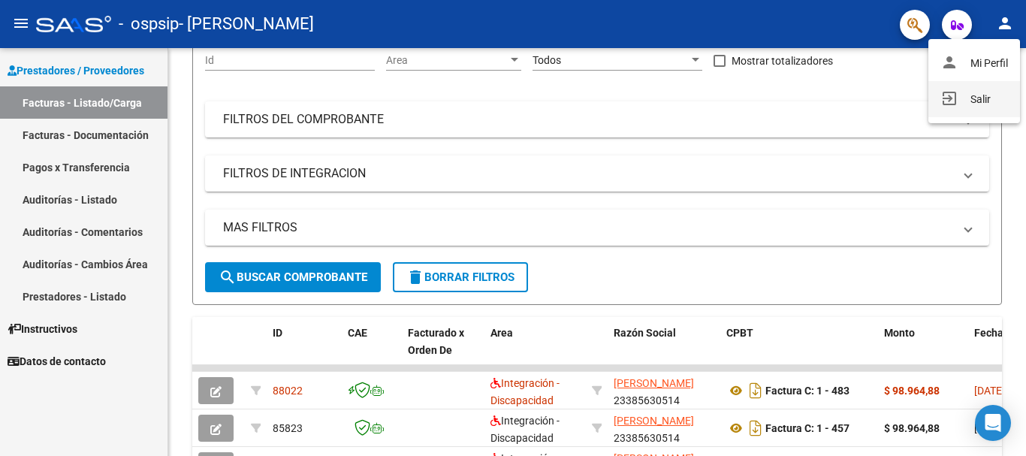
click at [978, 97] on button "exit_to_app Salir" at bounding box center [974, 99] width 92 height 36
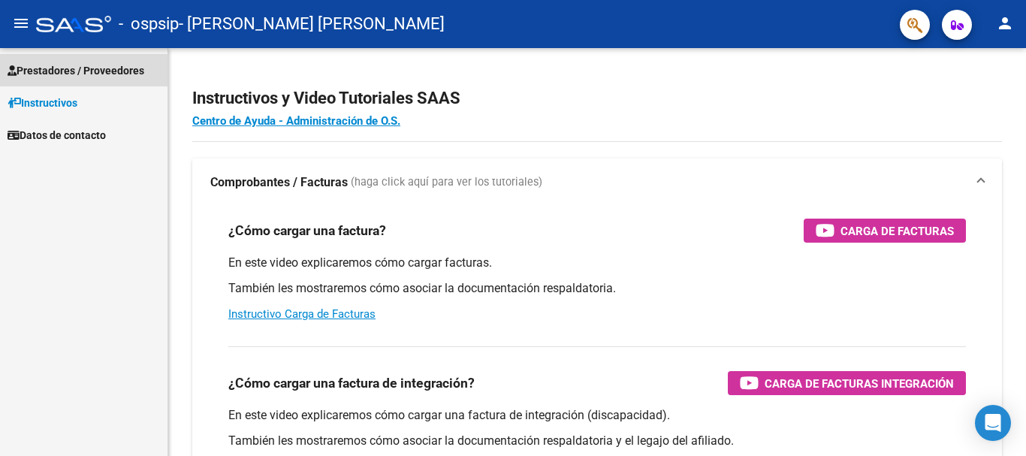
click at [80, 67] on span "Prestadores / Proveedores" at bounding box center [76, 70] width 137 height 17
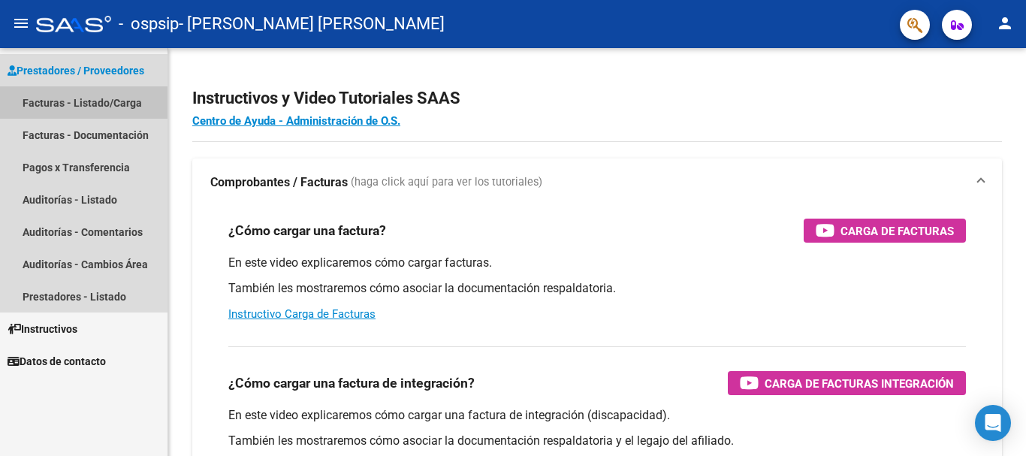
click at [103, 95] on link "Facturas - Listado/Carga" at bounding box center [83, 102] width 167 height 32
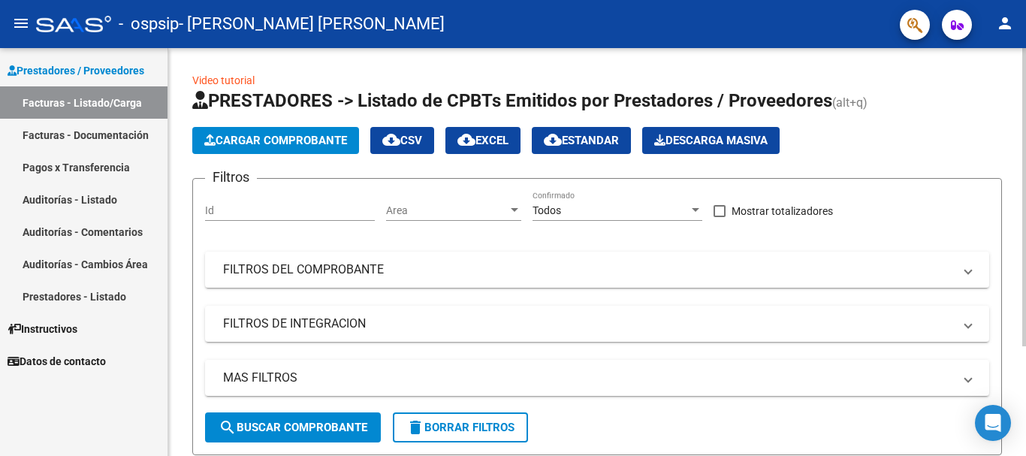
click at [317, 137] on span "Cargar Comprobante" at bounding box center [275, 141] width 143 height 14
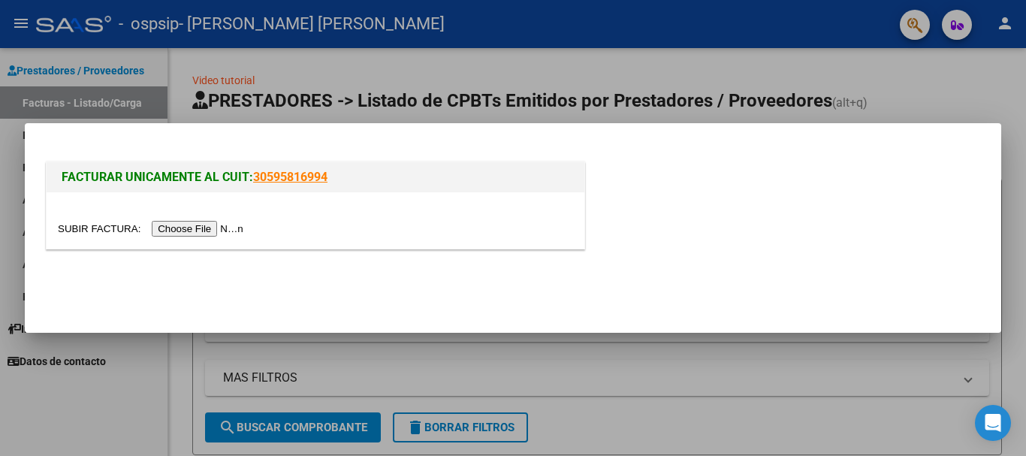
click at [240, 230] on input "file" at bounding box center [153, 229] width 190 height 16
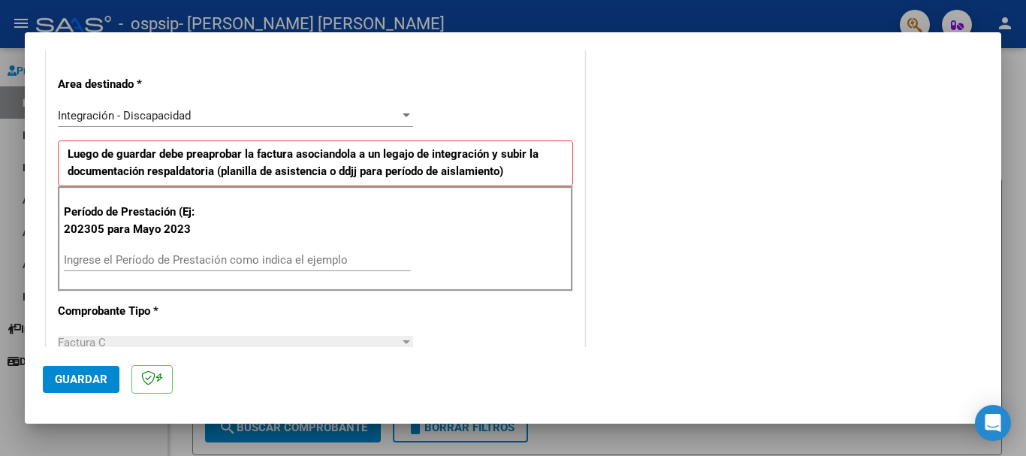
scroll to position [375, 0]
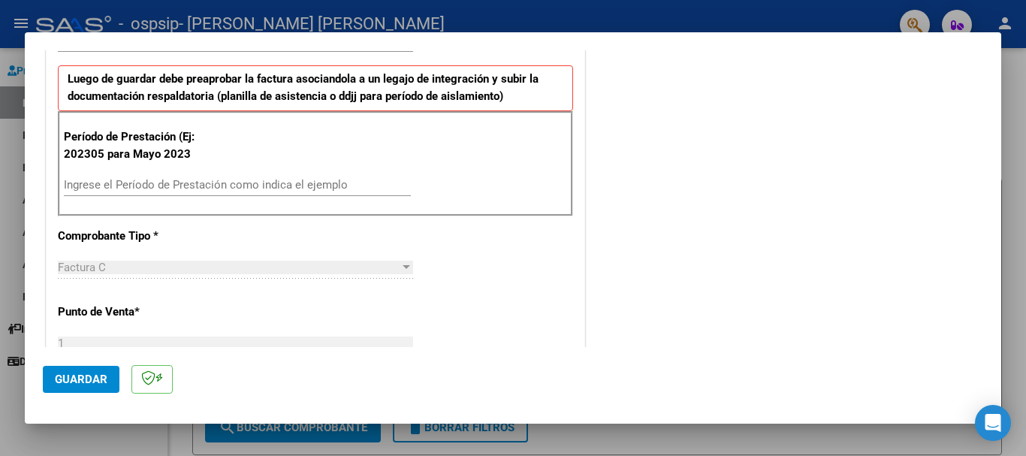
click at [144, 186] on input "Ingrese el Período de Prestación como indica el ejemplo" at bounding box center [237, 185] width 347 height 14
type input "202507"
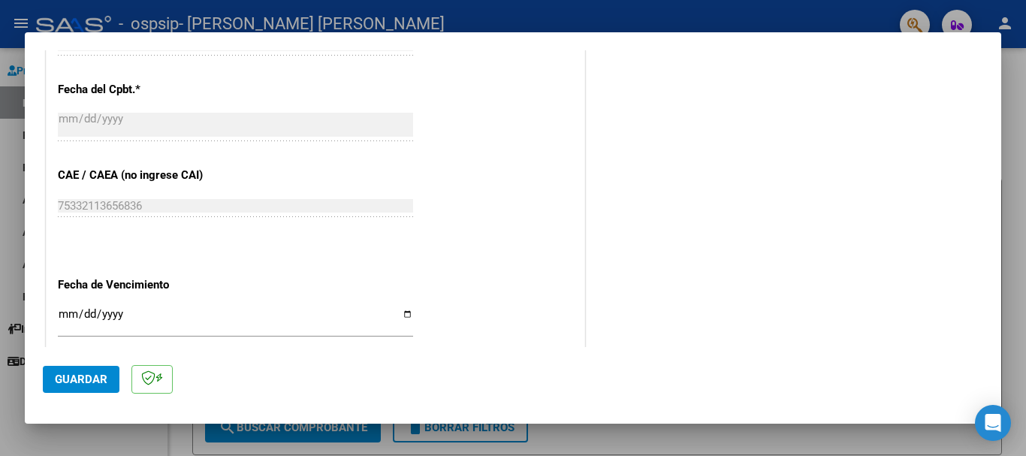
scroll to position [901, 0]
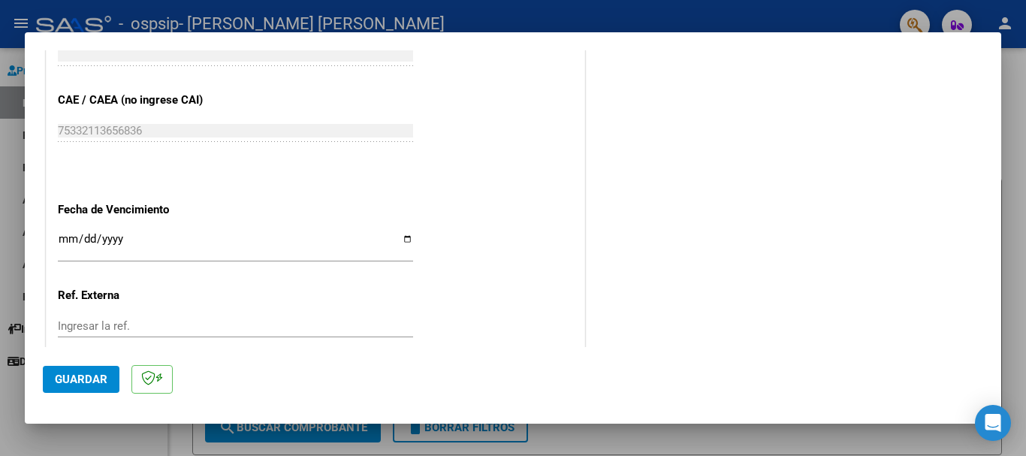
click at [403, 236] on input "Ingresar la fecha" at bounding box center [235, 245] width 355 height 24
type input "[DATE]"
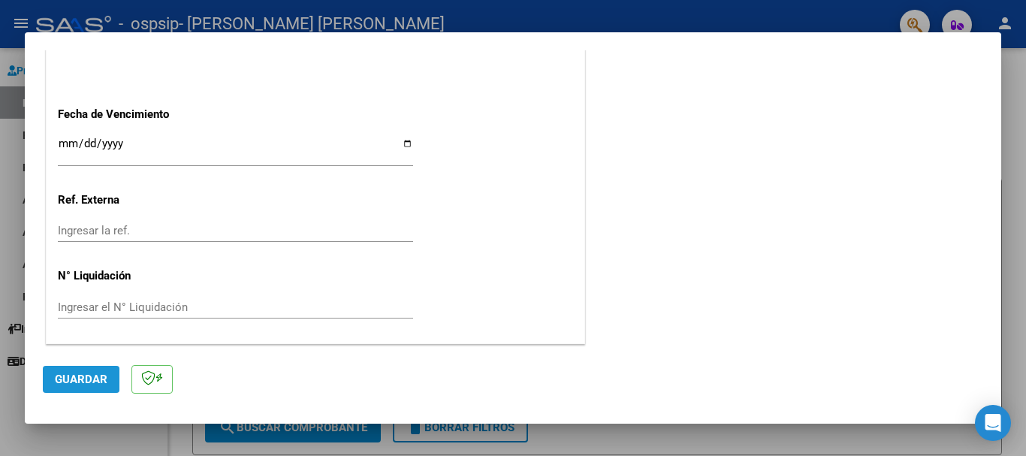
drag, startPoint x: 84, startPoint y: 374, endPoint x: 185, endPoint y: 329, distance: 110.2
click at [84, 373] on span "Guardar" at bounding box center [81, 379] width 53 height 14
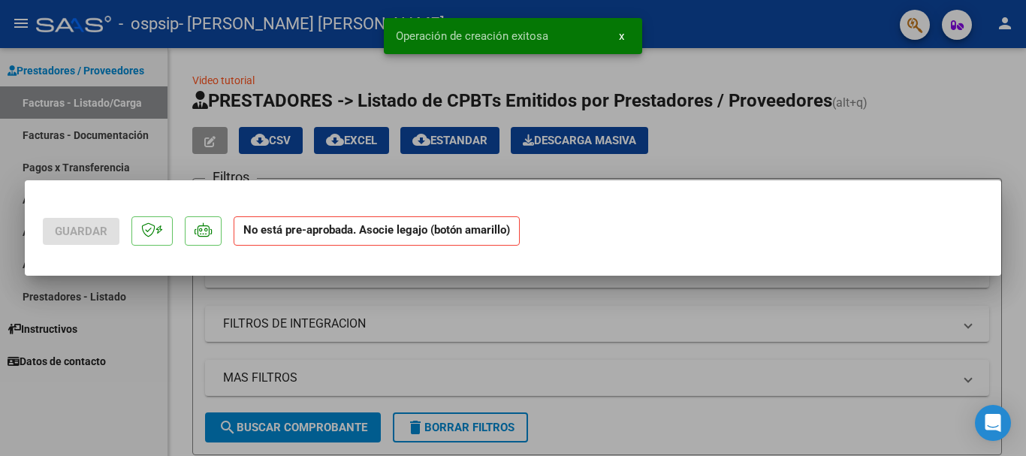
scroll to position [0, 0]
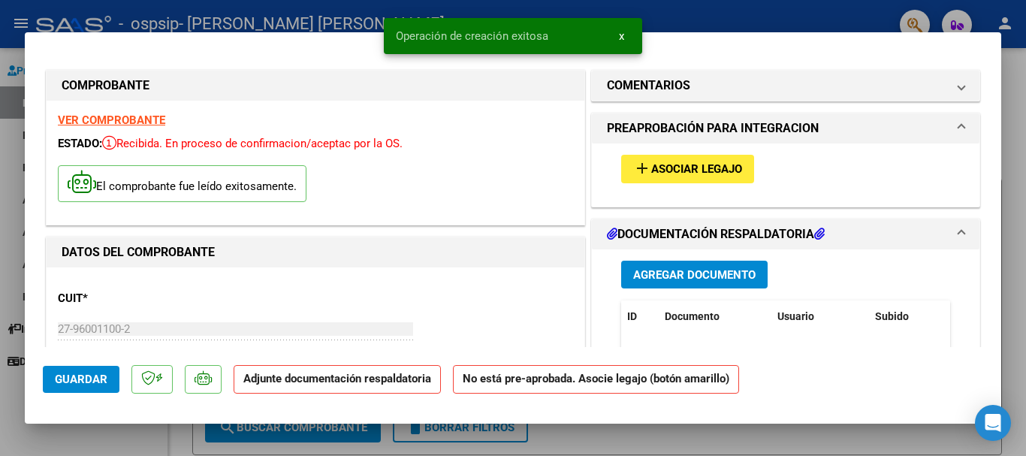
click at [654, 168] on span "Asociar Legajo" at bounding box center [696, 170] width 91 height 14
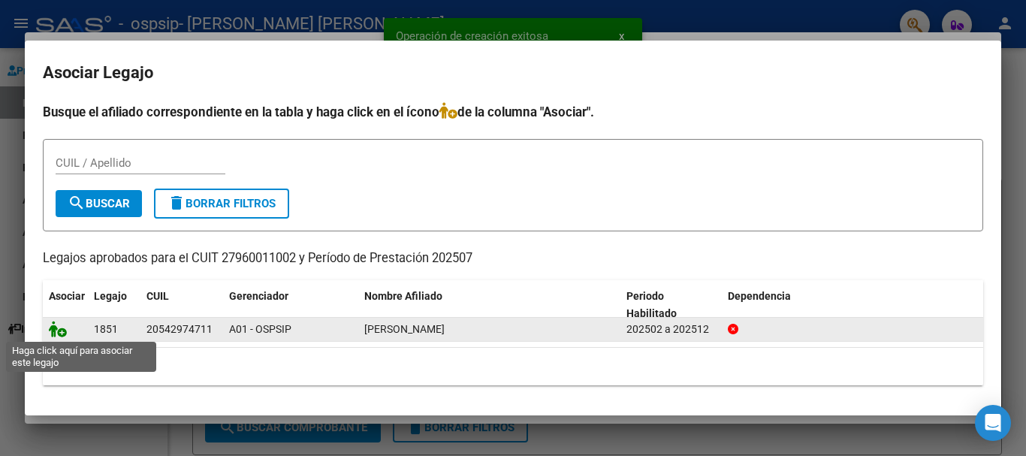
click at [53, 327] on icon at bounding box center [58, 329] width 18 height 17
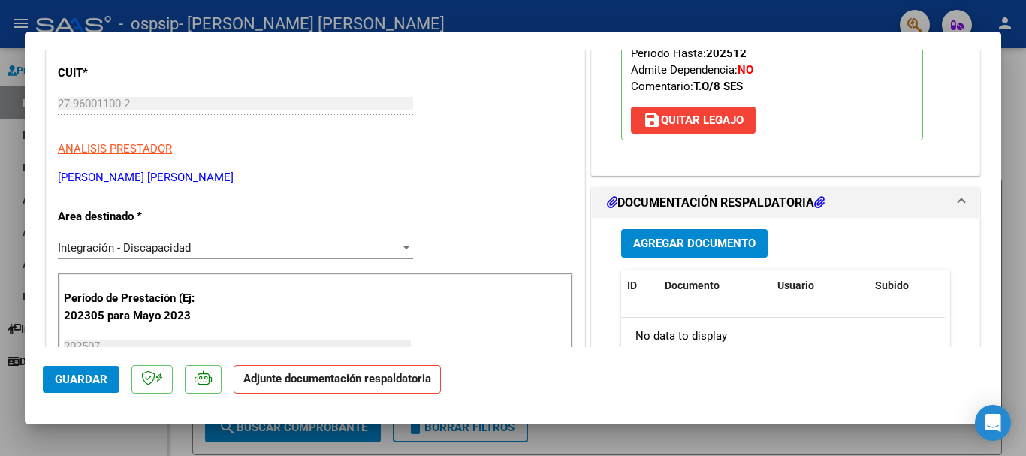
scroll to position [375, 0]
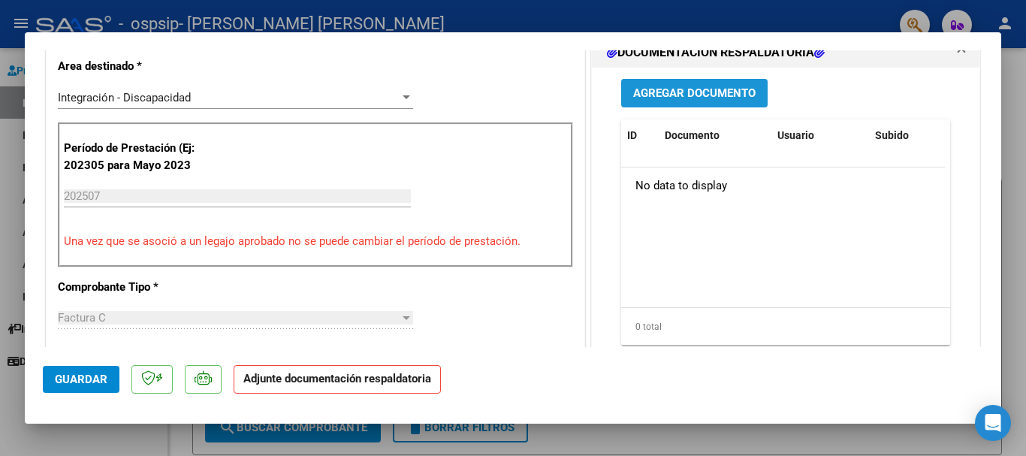
click at [694, 91] on span "Agregar Documento" at bounding box center [694, 94] width 122 height 14
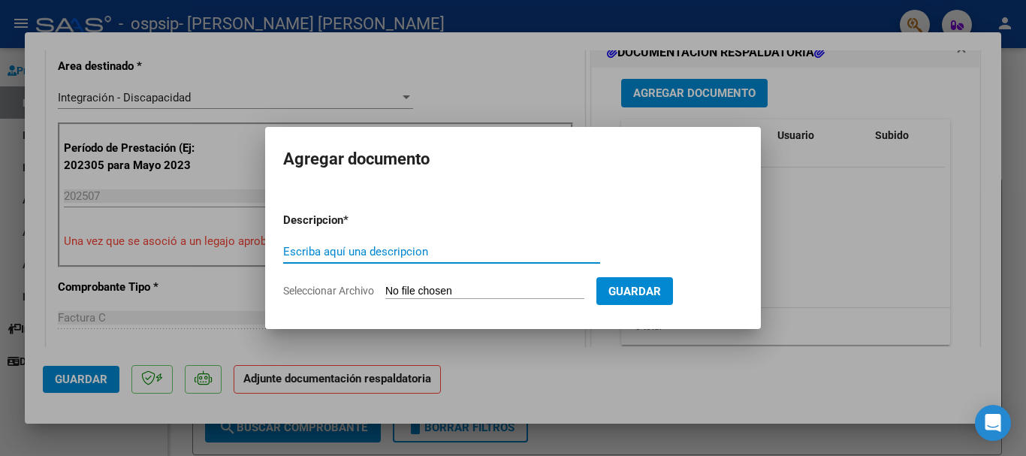
click at [346, 255] on input "Escriba aquí una descripcion" at bounding box center [441, 252] width 317 height 14
type input "ASISTENCIA"
click at [387, 288] on input "Seleccionar Archivo" at bounding box center [484, 292] width 199 height 14
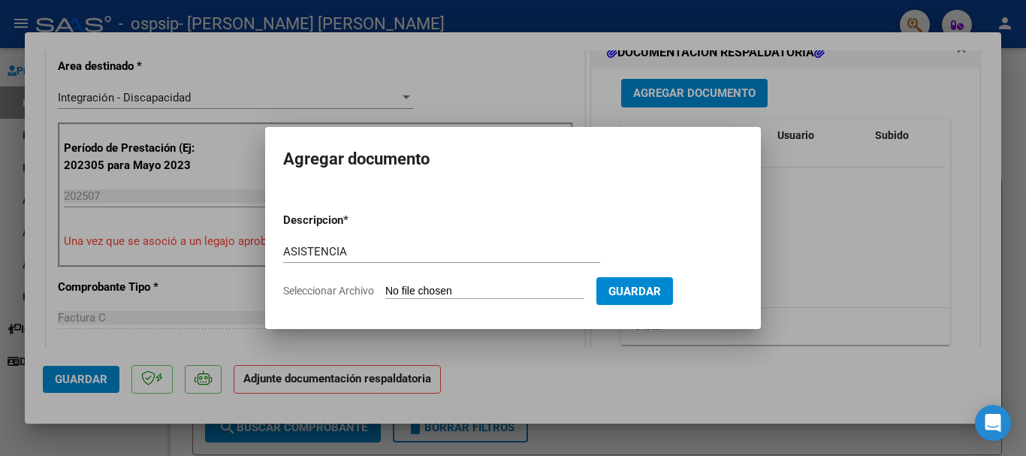
type input "C:\fakepath\[PERSON_NAME] - JULIO - TO .pdf"
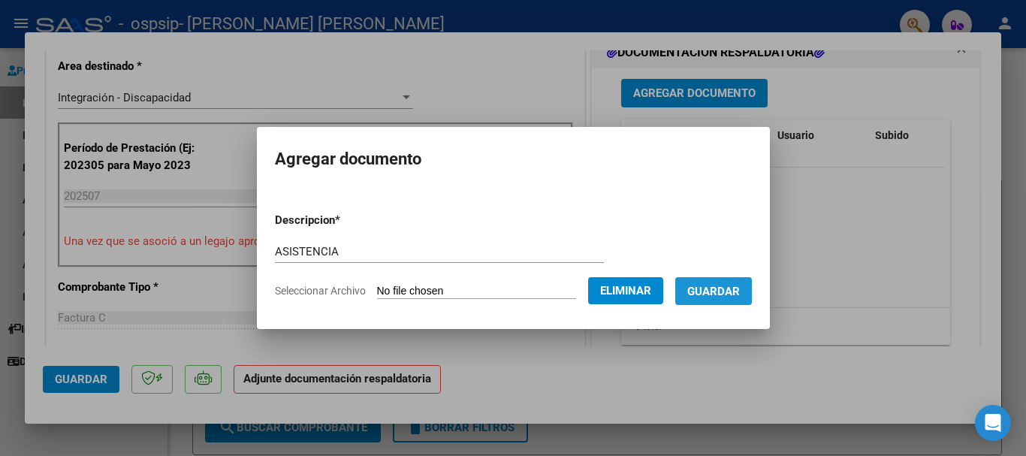
click at [733, 285] on span "Guardar" at bounding box center [713, 292] width 53 height 14
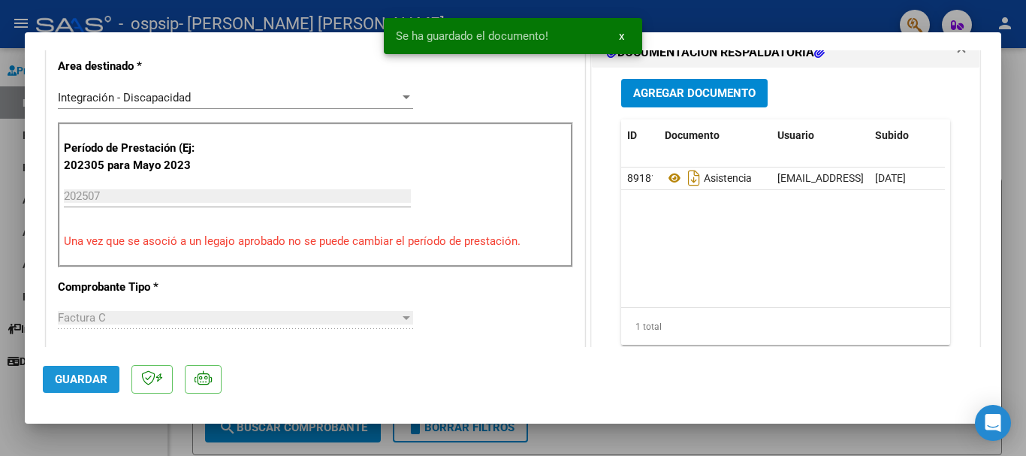
drag, startPoint x: 83, startPoint y: 375, endPoint x: 136, endPoint y: 390, distance: 55.2
click at [82, 375] on span "Guardar" at bounding box center [81, 379] width 53 height 14
click at [1012, 217] on div at bounding box center [513, 228] width 1026 height 456
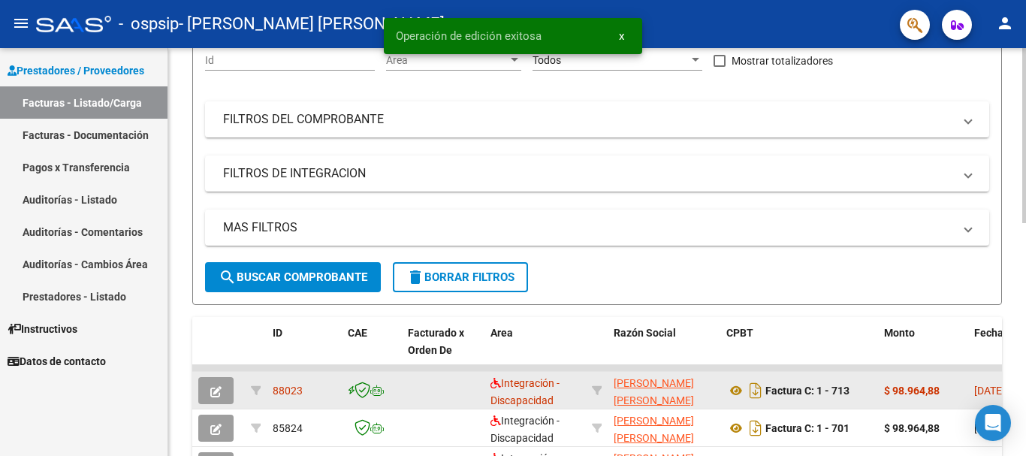
scroll to position [225, 0]
